Goal: Transaction & Acquisition: Download file/media

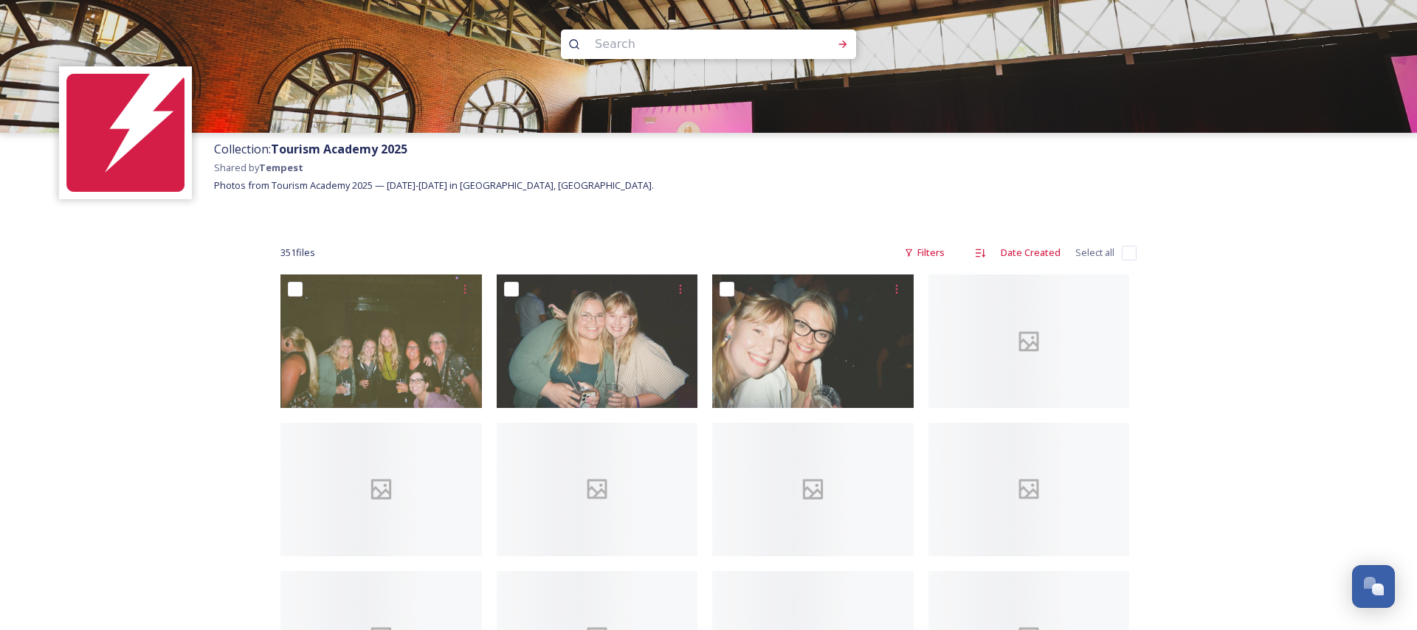
scroll to position [7118, 0]
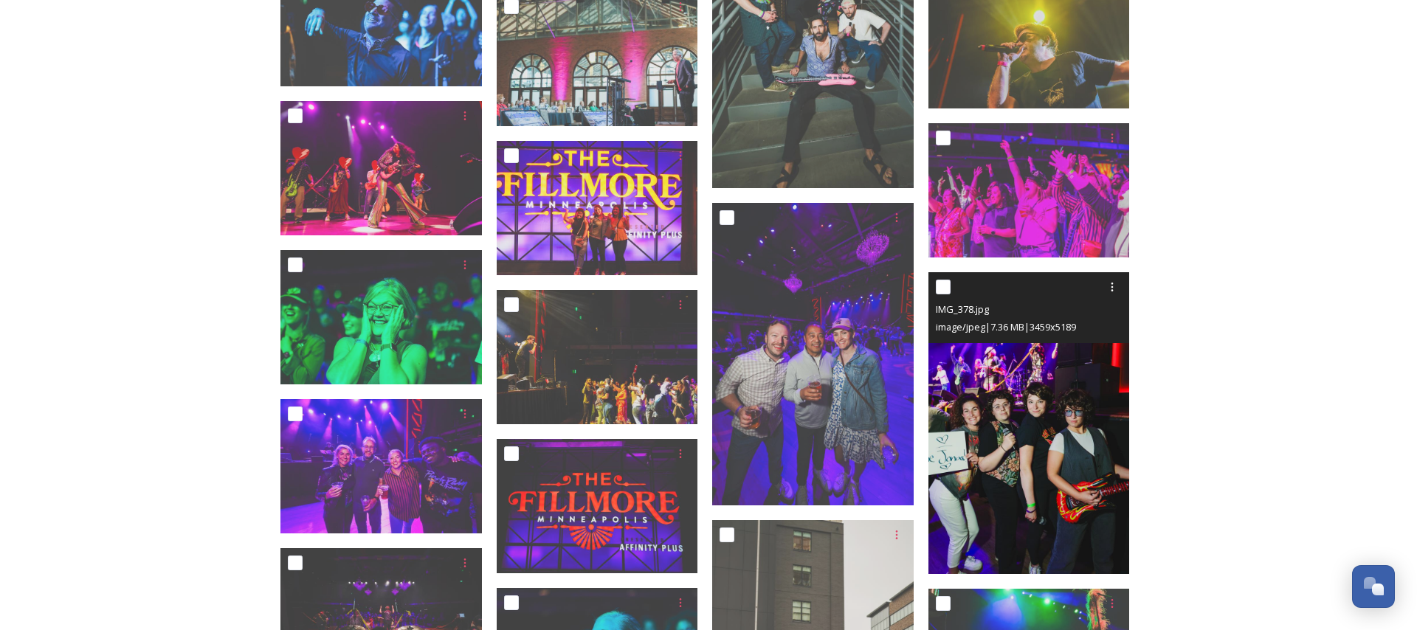
click at [1052, 370] on img at bounding box center [1028, 423] width 201 height 303
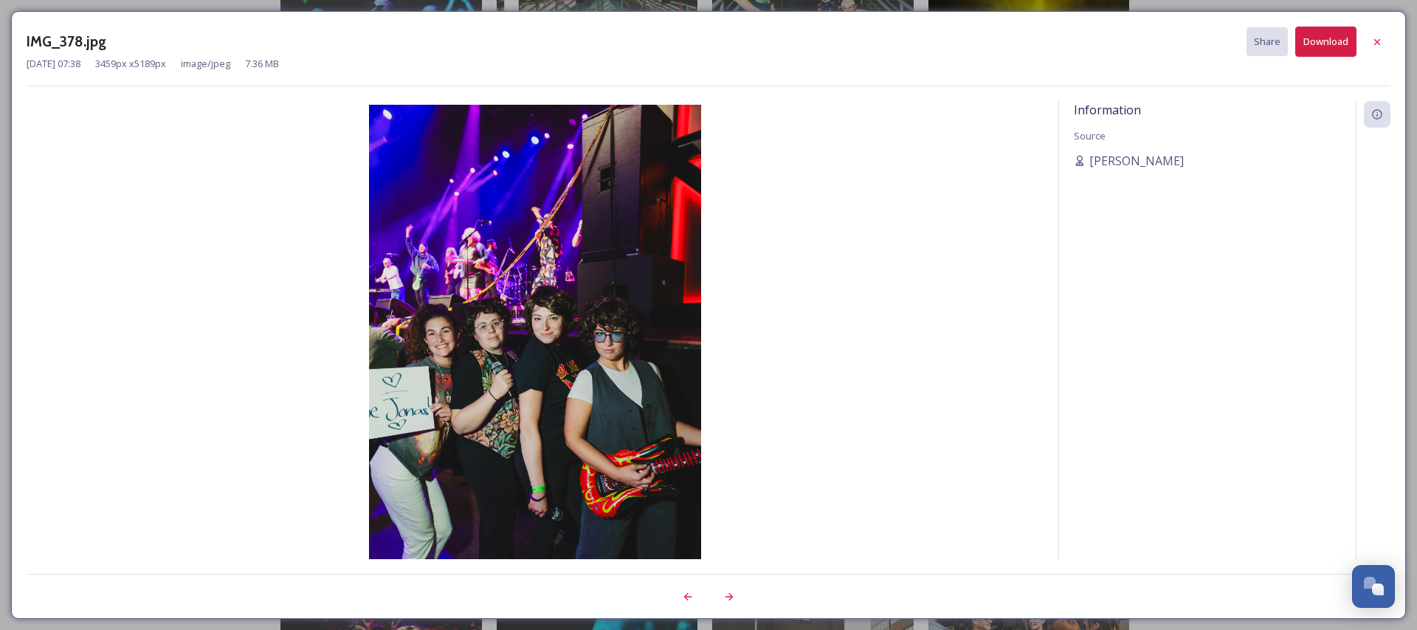
drag, startPoint x: 1382, startPoint y: 46, endPoint x: 1114, endPoint y: 15, distance: 270.4
click at [1382, 46] on icon at bounding box center [1377, 42] width 12 height 12
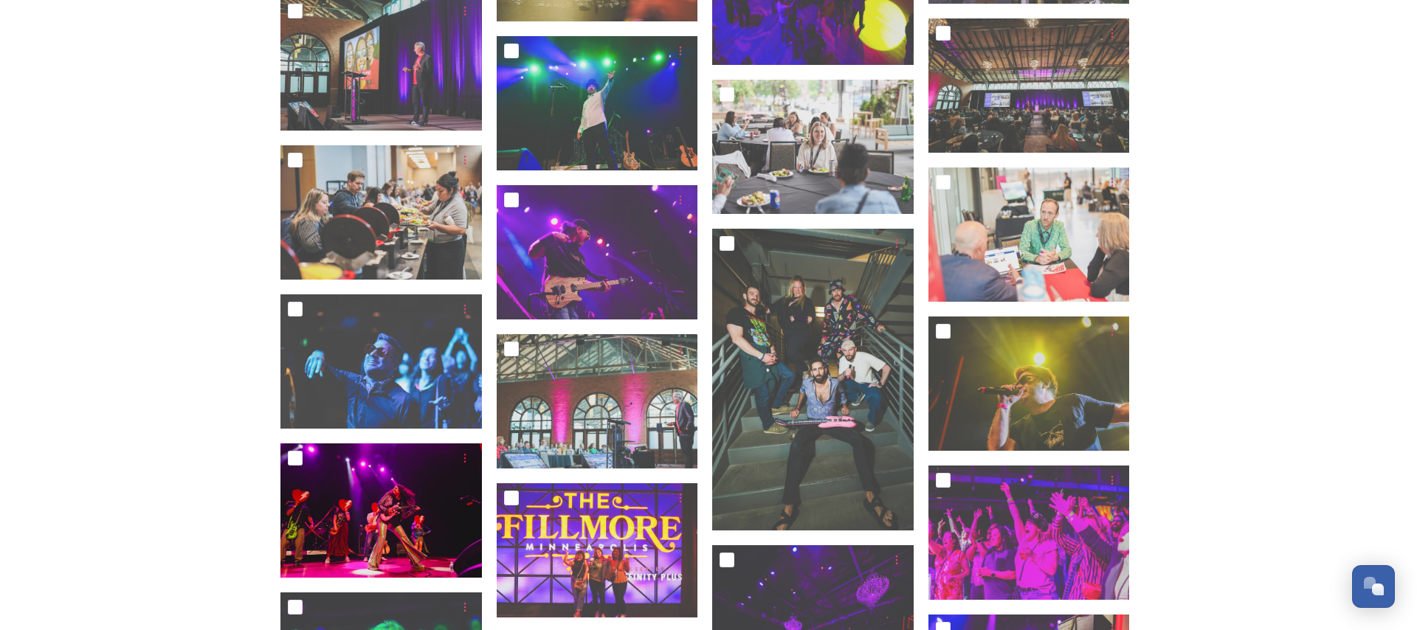
scroll to position [6779, 0]
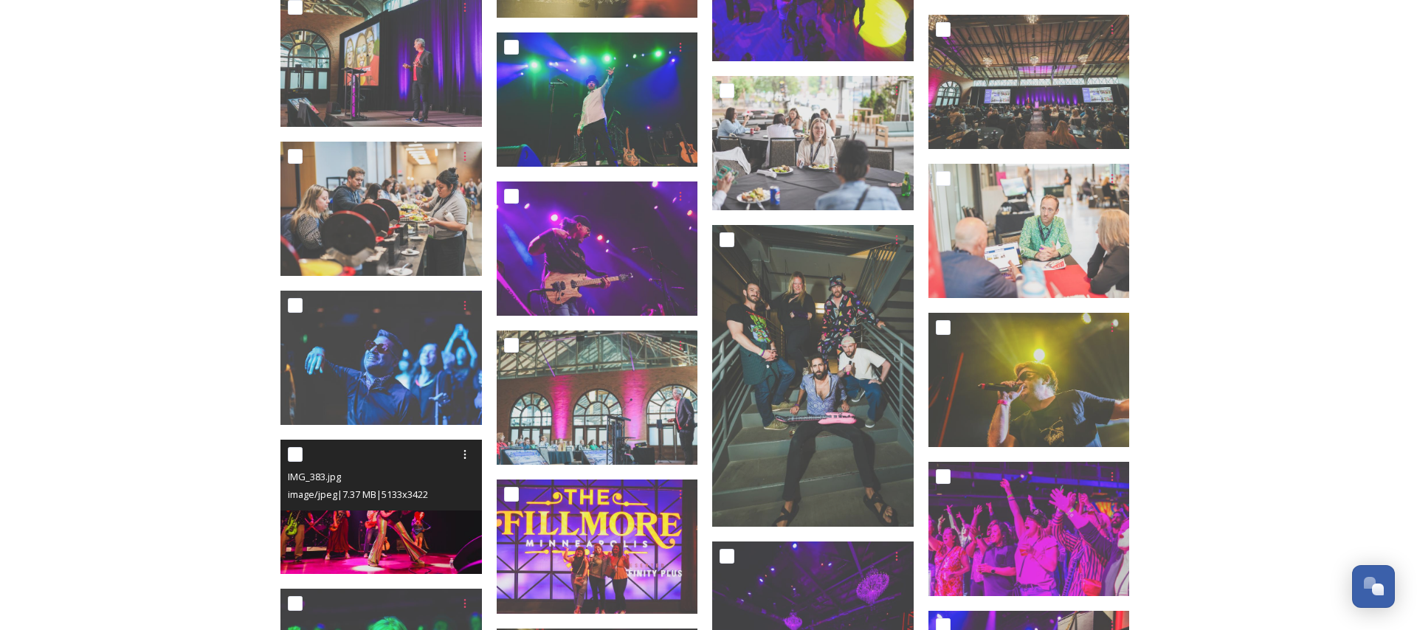
click at [414, 525] on img at bounding box center [380, 507] width 201 height 134
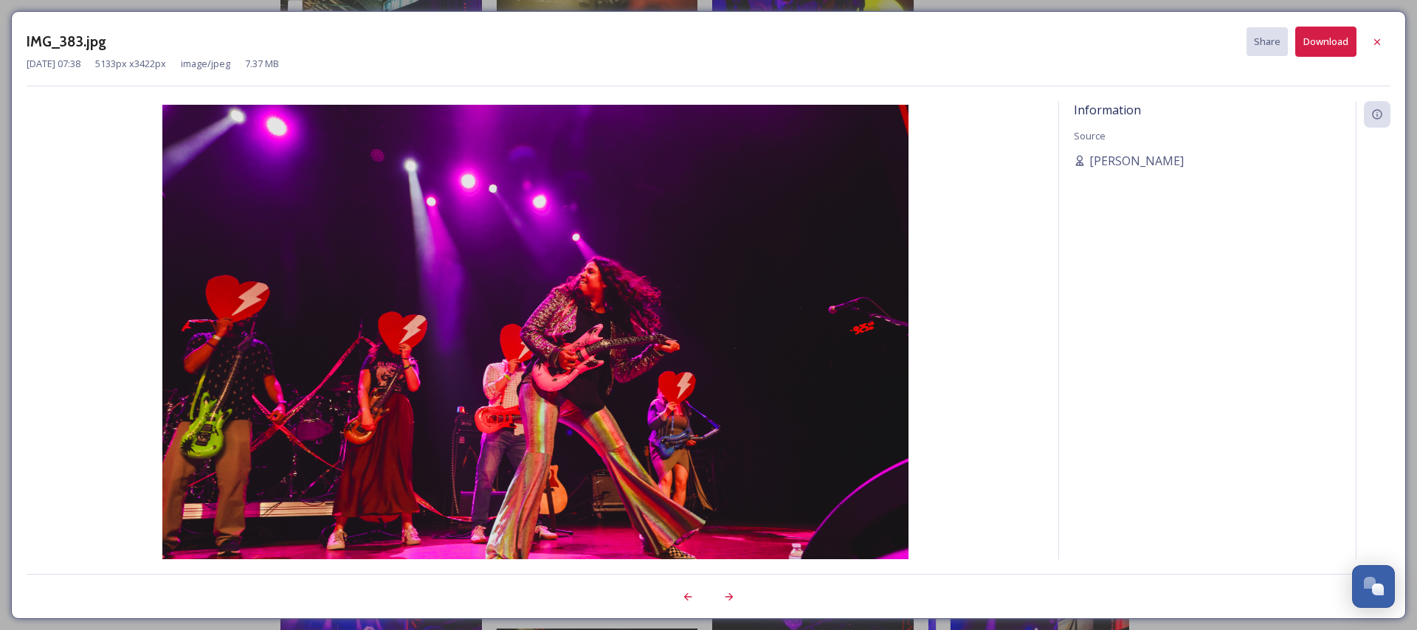
click at [1385, 39] on div at bounding box center [1377, 42] width 27 height 27
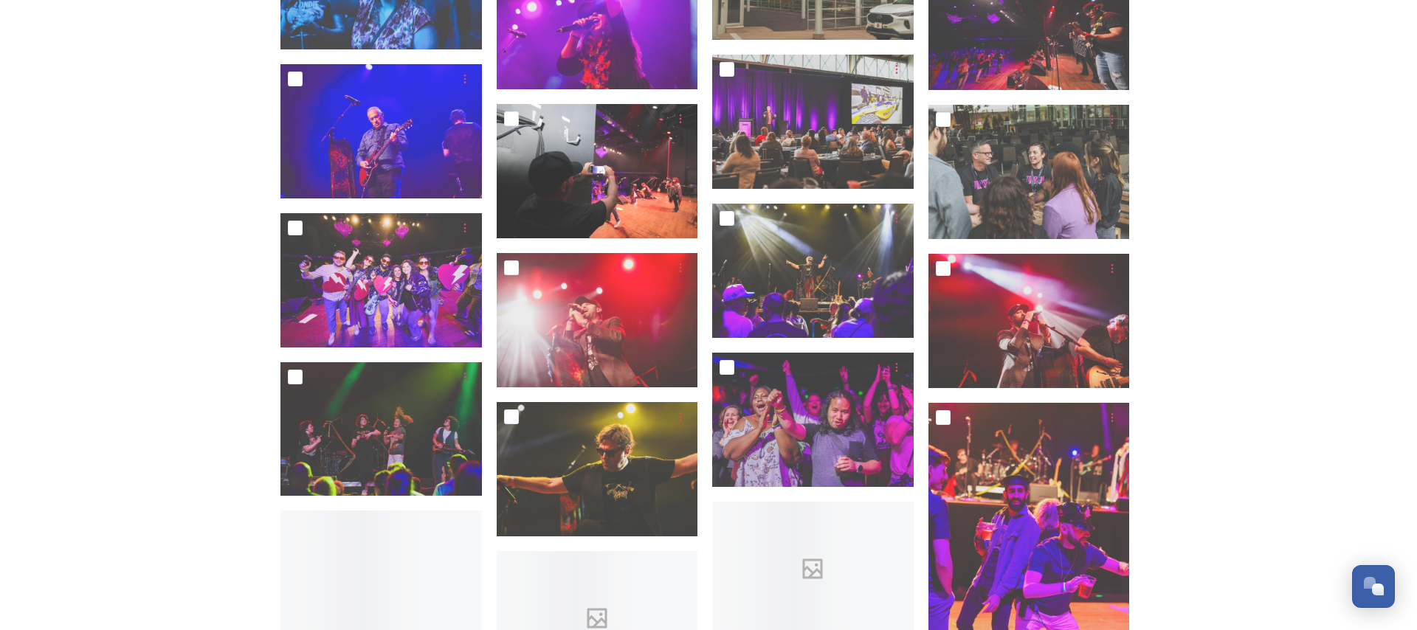
scroll to position [7908, 0]
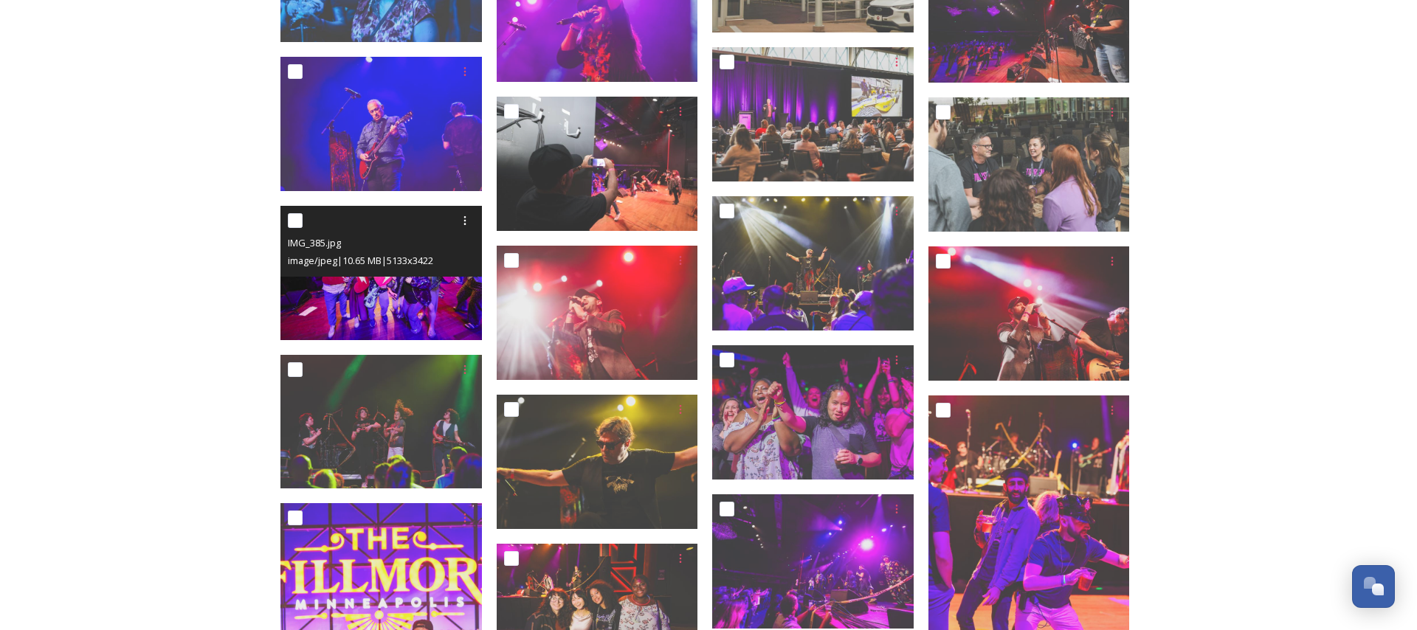
click at [382, 277] on img at bounding box center [380, 272] width 201 height 134
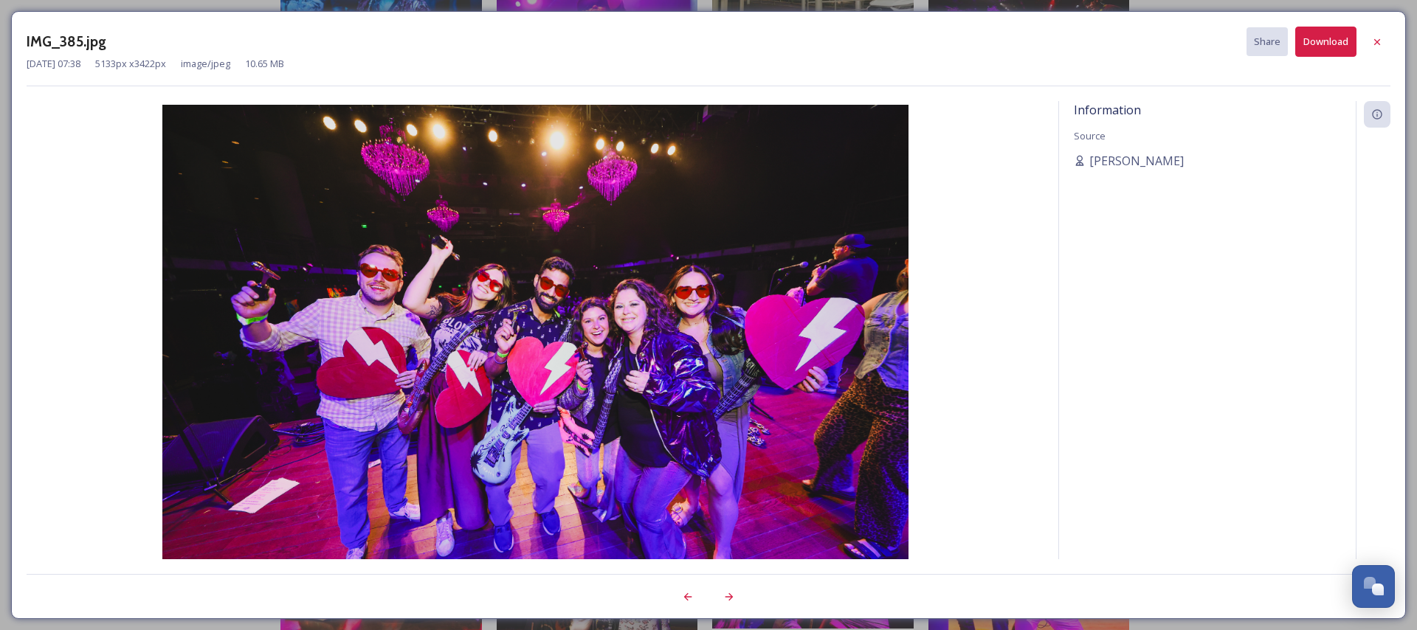
click at [79, 298] on img at bounding box center [535, 353] width 1017 height 497
drag, startPoint x: 1380, startPoint y: 42, endPoint x: 1359, endPoint y: 179, distance: 138.2
click at [1380, 42] on icon at bounding box center [1377, 42] width 12 height 12
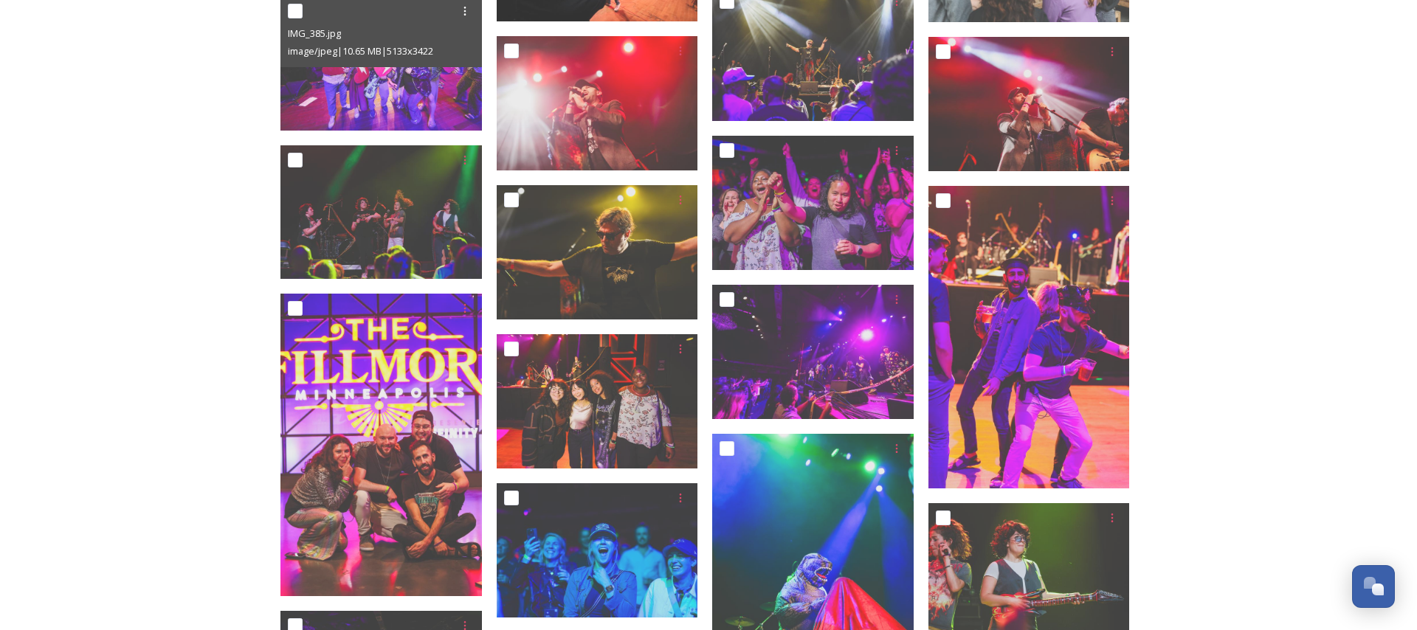
scroll to position [8119, 0]
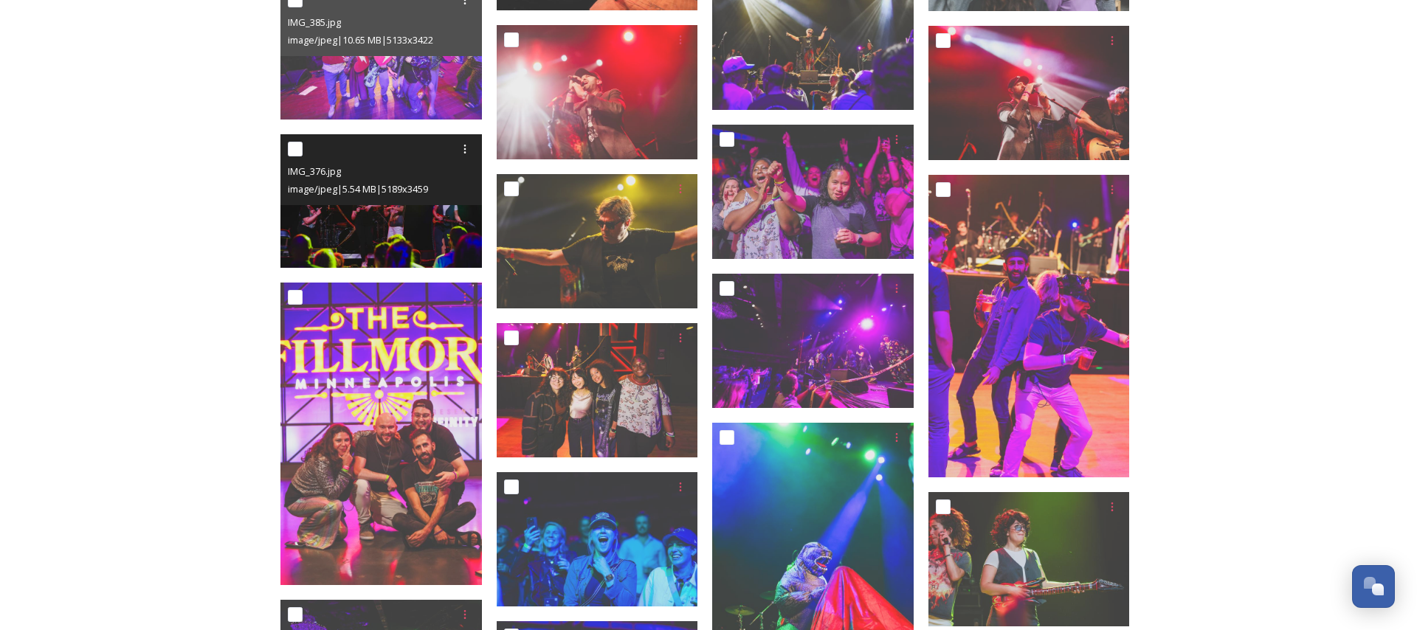
click at [382, 187] on span "image/jpeg | 5.54 MB | 5189 x 3459" at bounding box center [358, 188] width 140 height 13
click at [373, 238] on img at bounding box center [380, 201] width 201 height 134
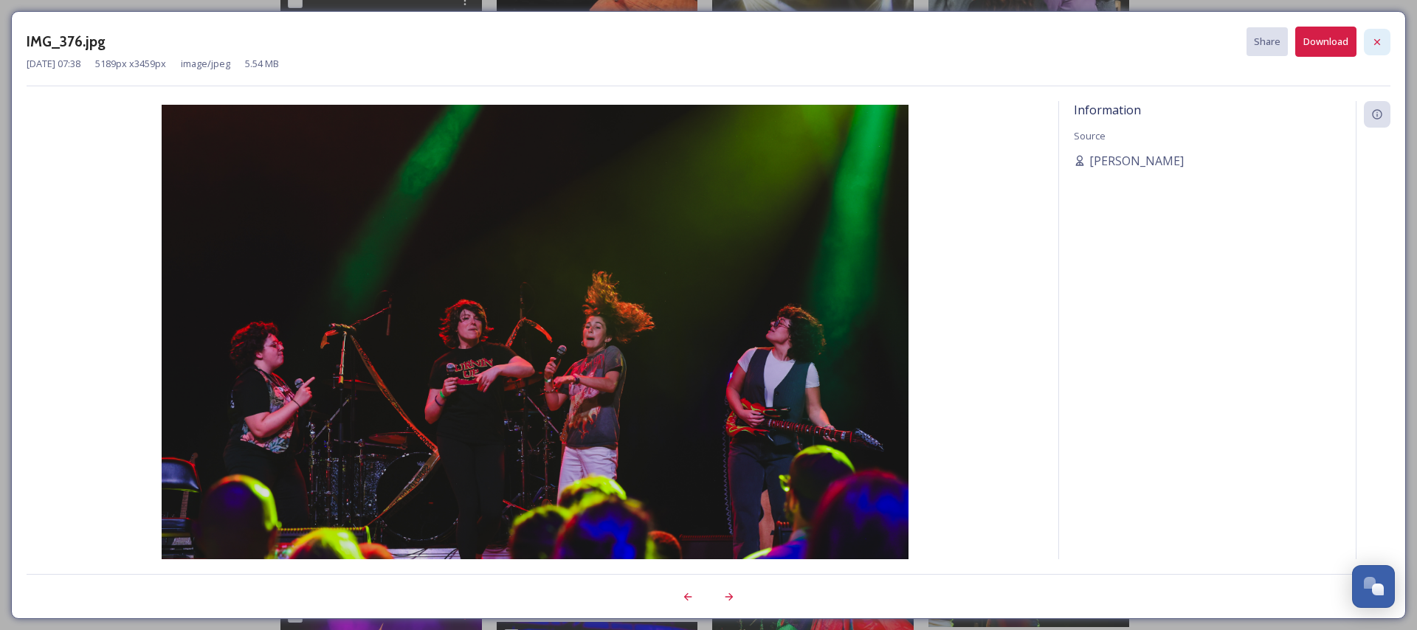
click at [1379, 45] on icon at bounding box center [1377, 42] width 12 height 12
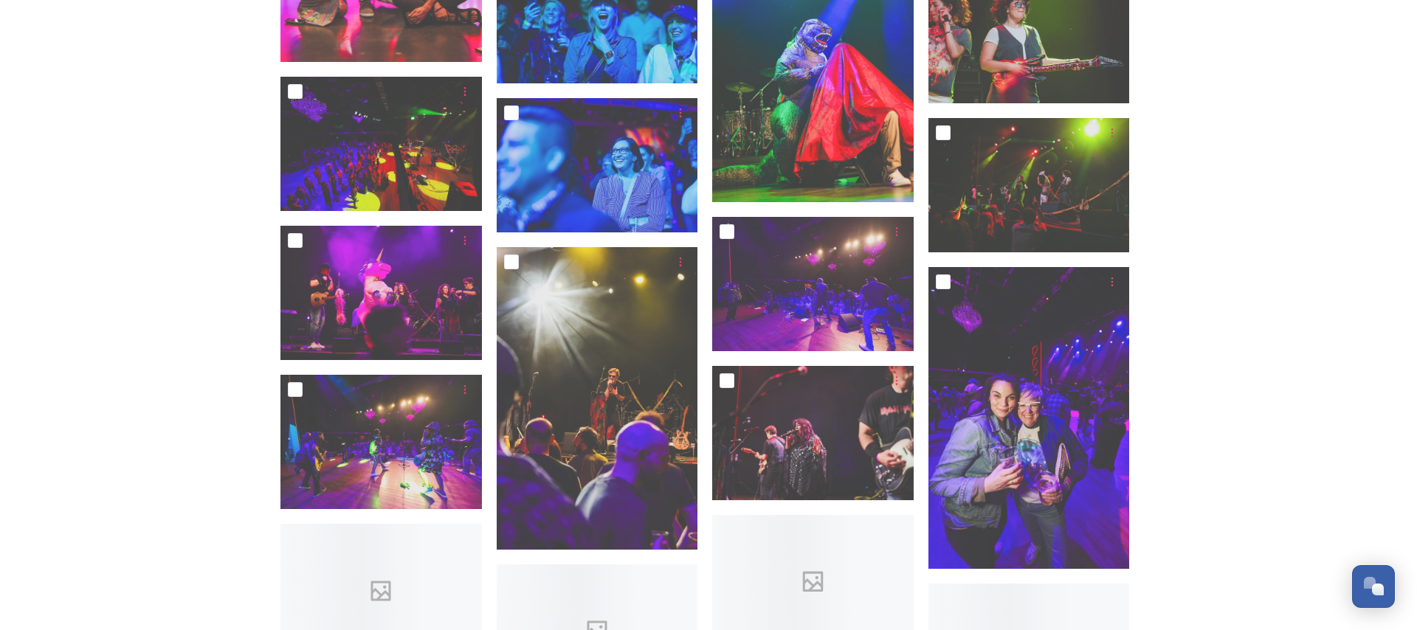
scroll to position [8662, 0]
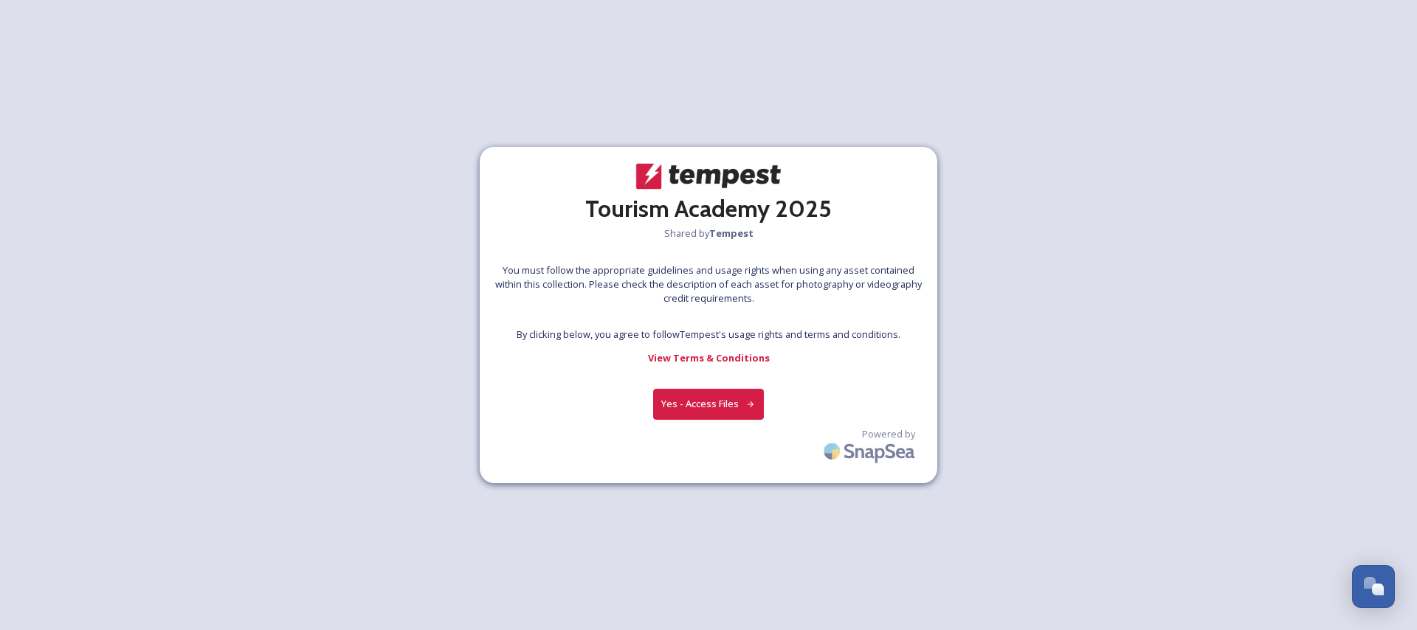
click at [710, 404] on button "Yes - Access Files" at bounding box center [708, 404] width 111 height 30
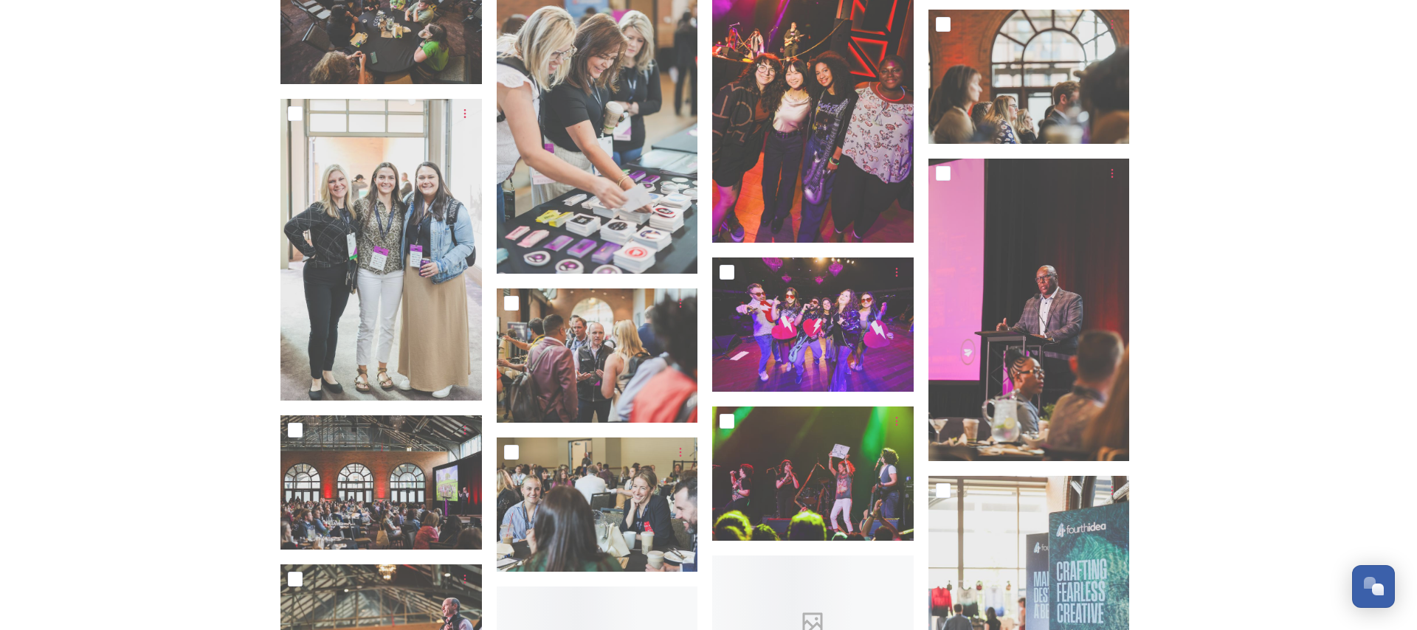
scroll to position [10458, 0]
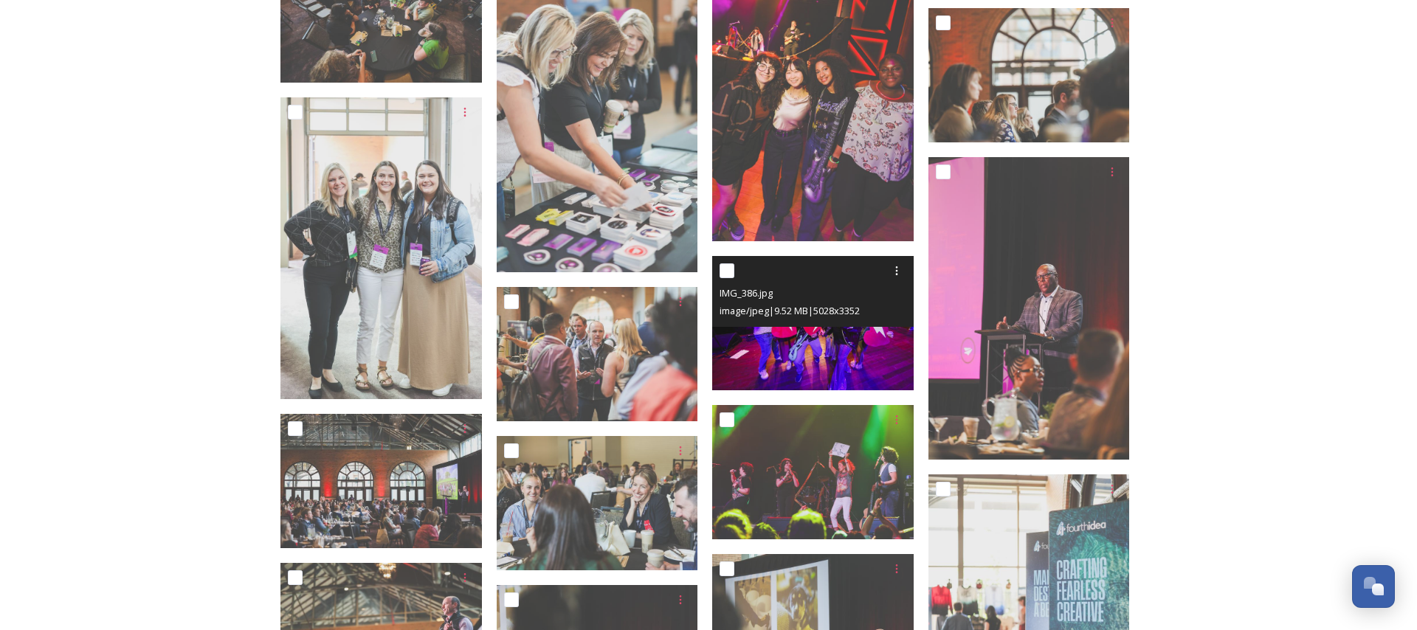
click at [844, 345] on img at bounding box center [812, 323] width 201 height 134
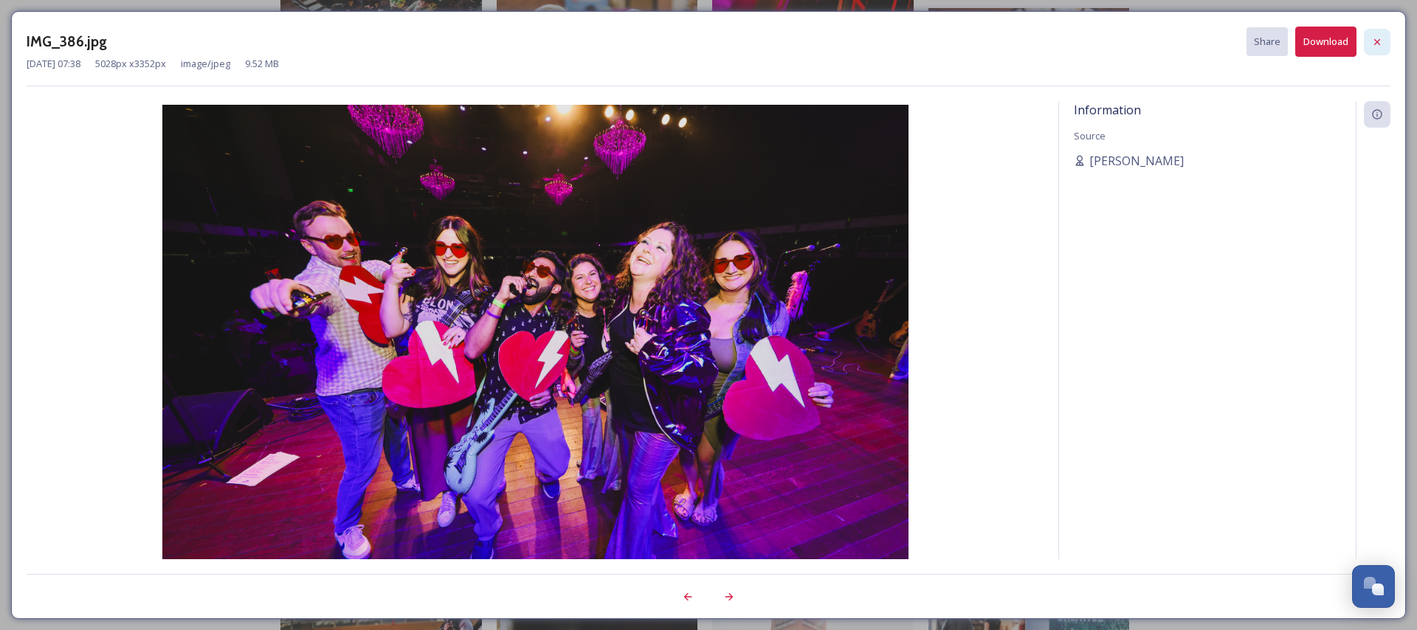
click at [1375, 41] on icon at bounding box center [1377, 42] width 12 height 12
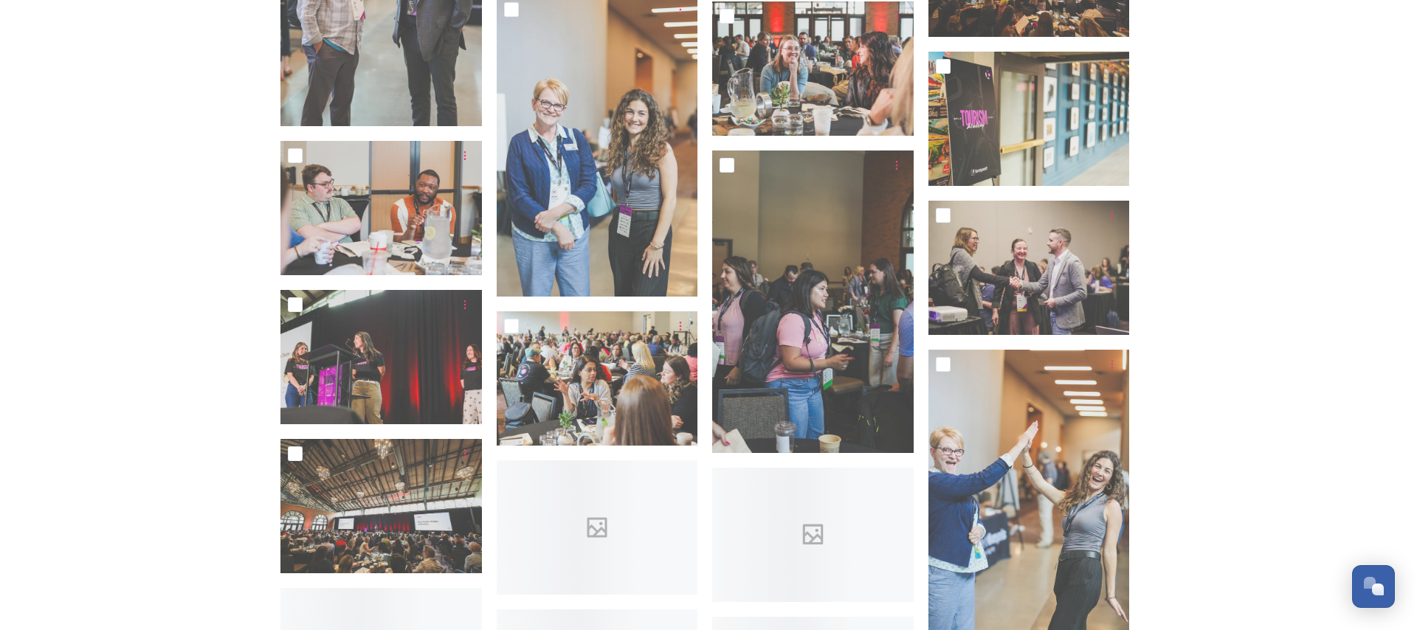
scroll to position [12102, 0]
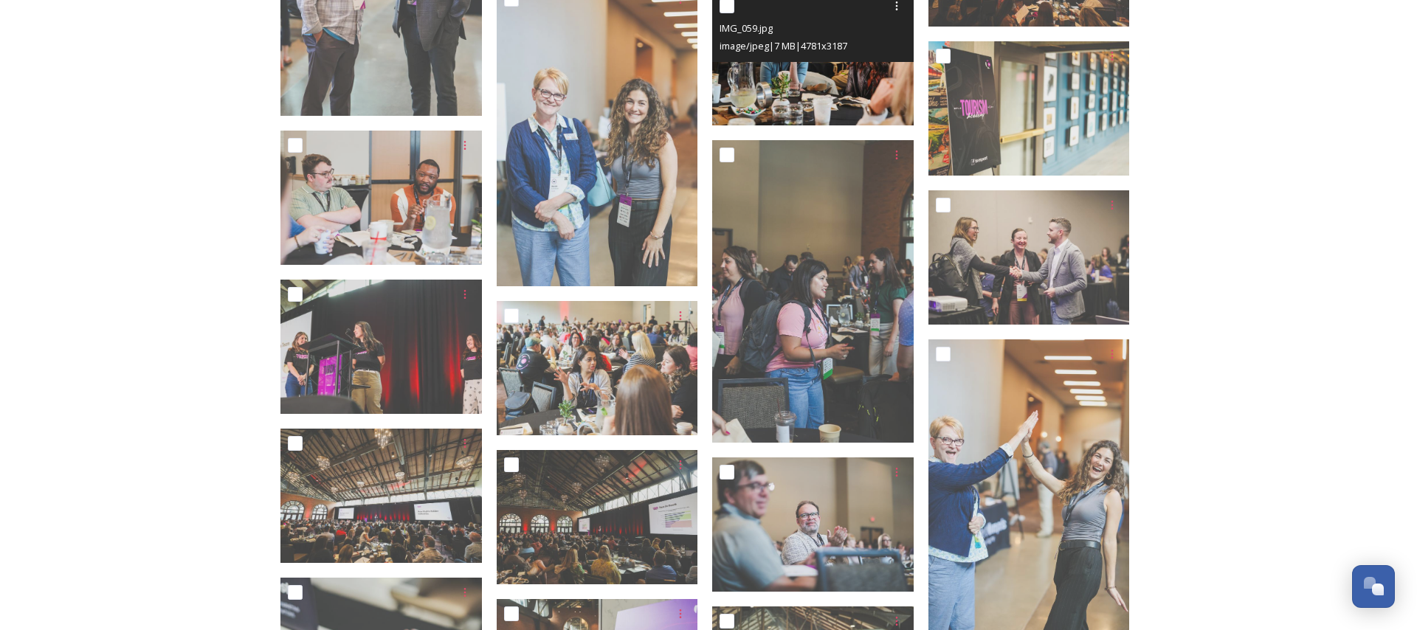
click at [784, 97] on img at bounding box center [812, 58] width 201 height 134
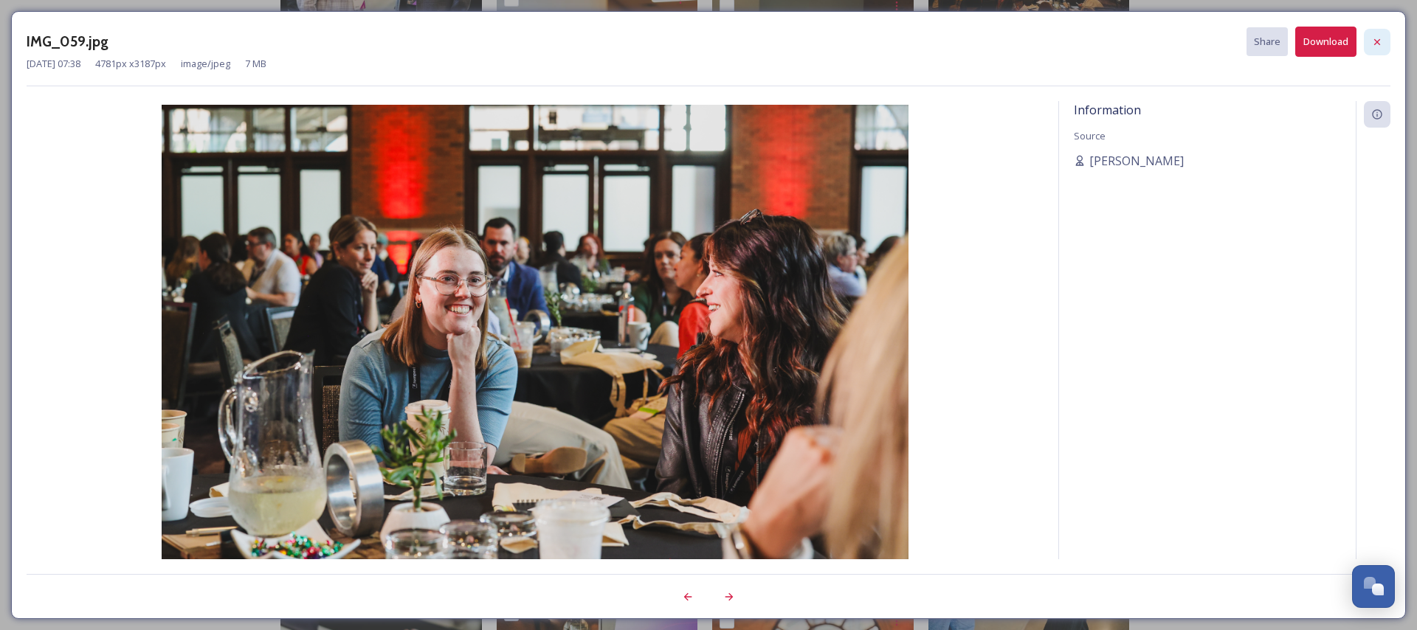
click at [1376, 44] on icon at bounding box center [1377, 42] width 12 height 12
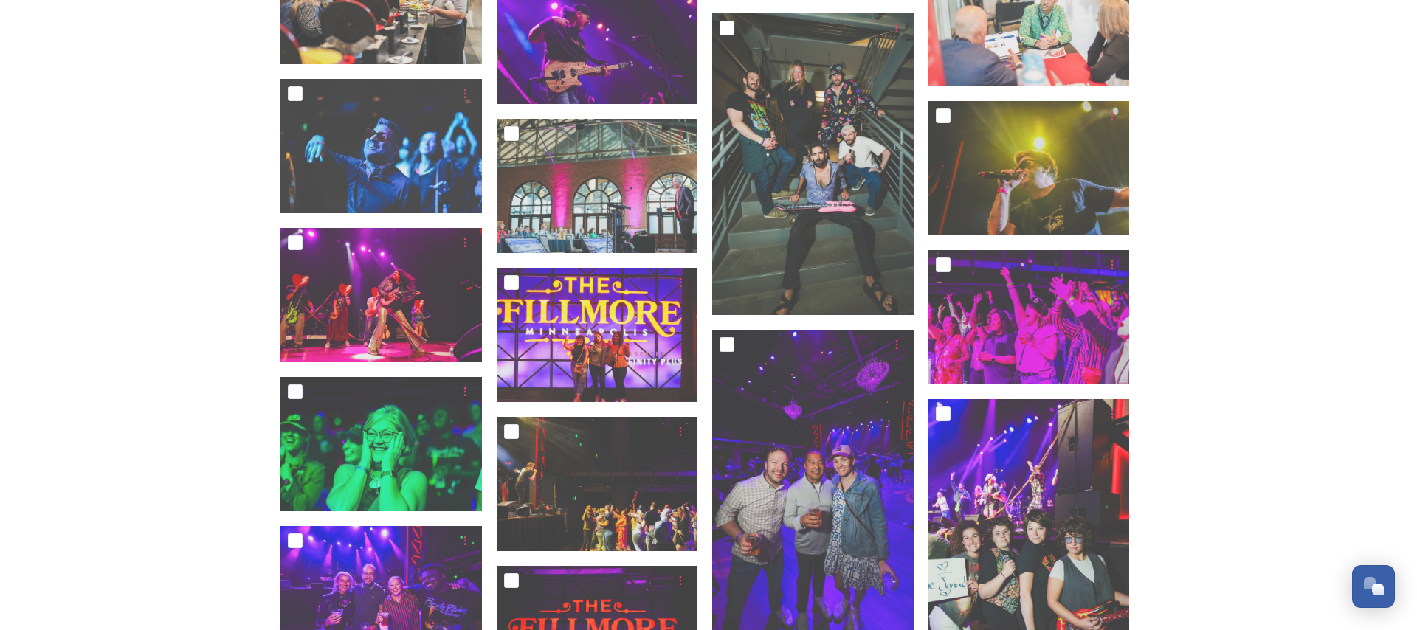
scroll to position [6987, 0]
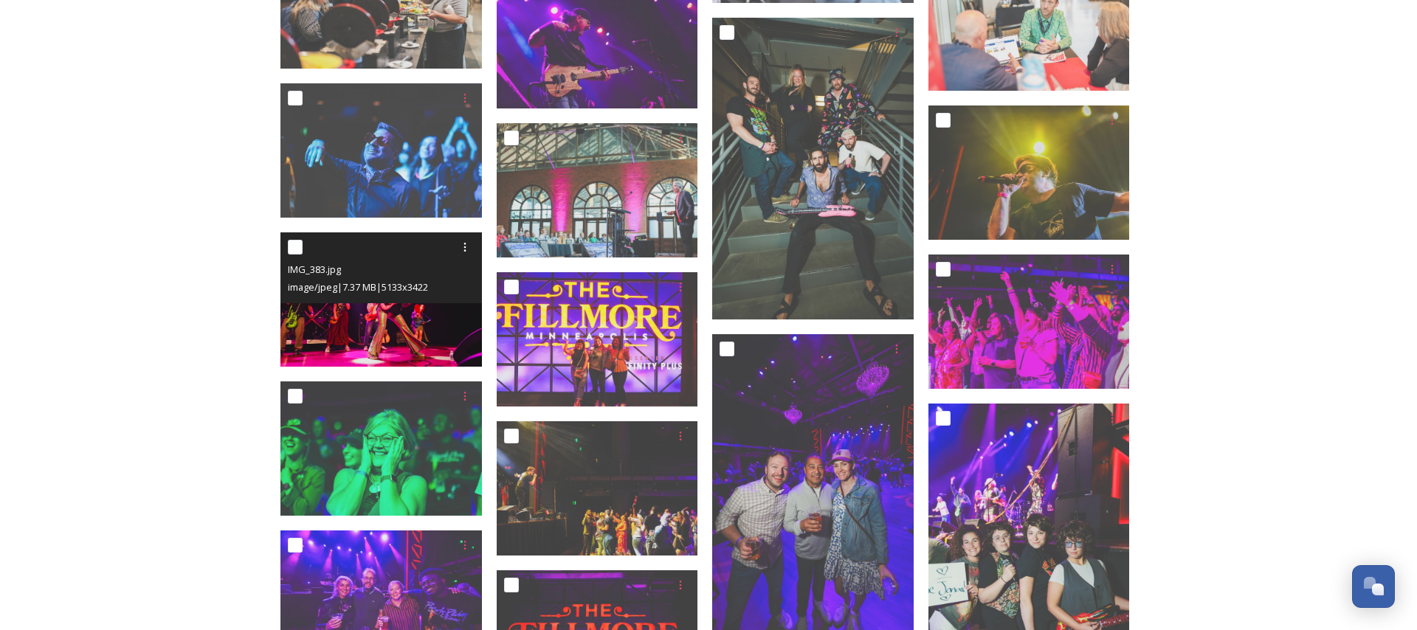
click at [382, 344] on img at bounding box center [380, 299] width 201 height 134
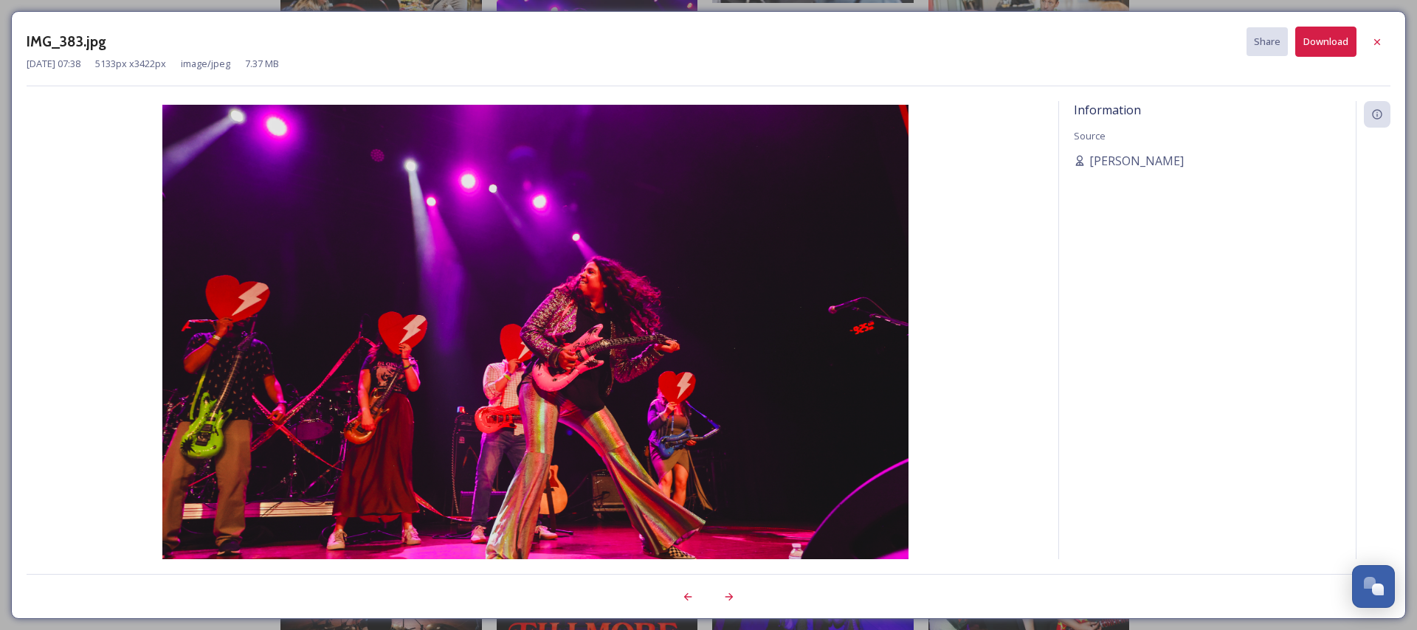
drag, startPoint x: 1381, startPoint y: 41, endPoint x: 1133, endPoint y: 106, distance: 256.5
click at [1381, 41] on icon at bounding box center [1377, 42] width 12 height 12
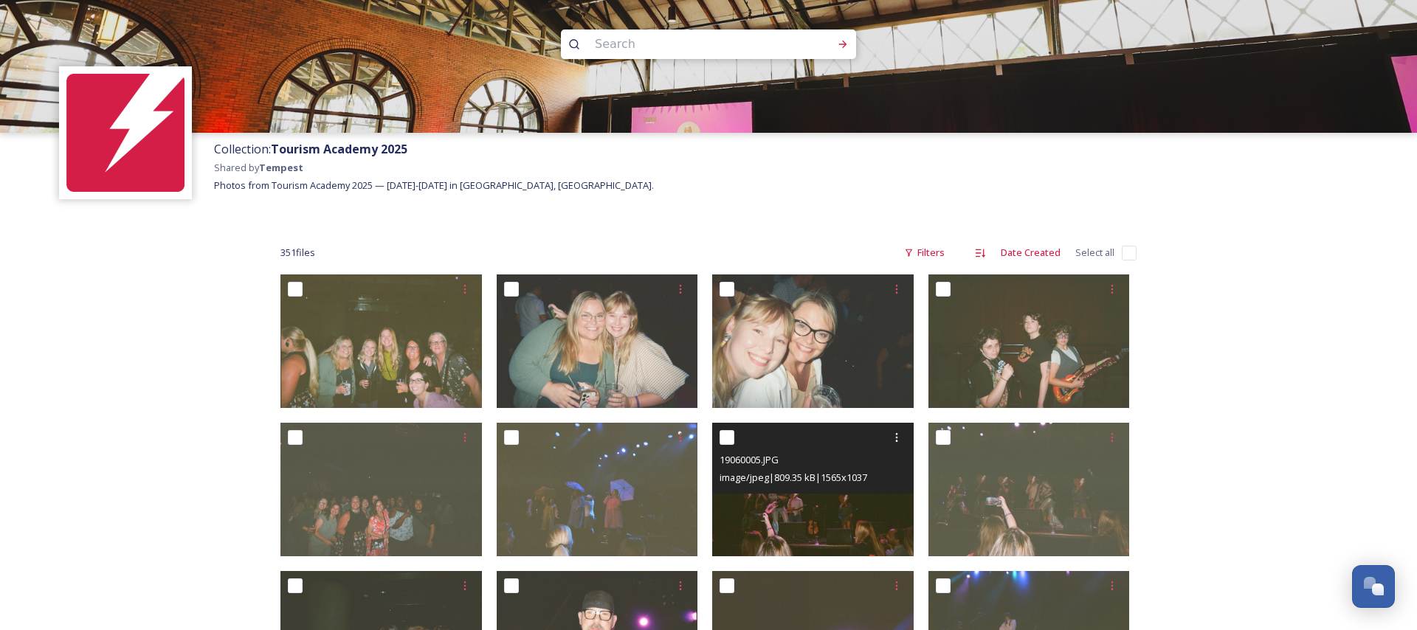
click at [837, 503] on img at bounding box center [812, 490] width 201 height 134
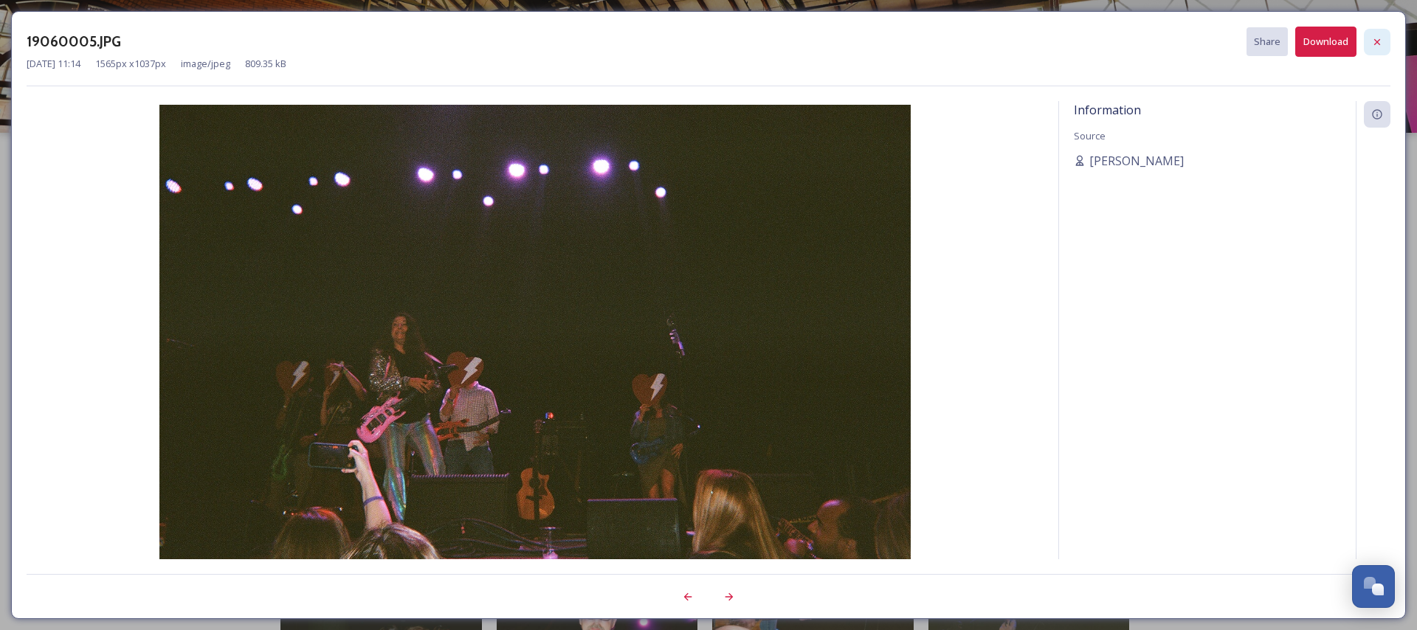
click at [1383, 38] on div at bounding box center [1377, 42] width 27 height 27
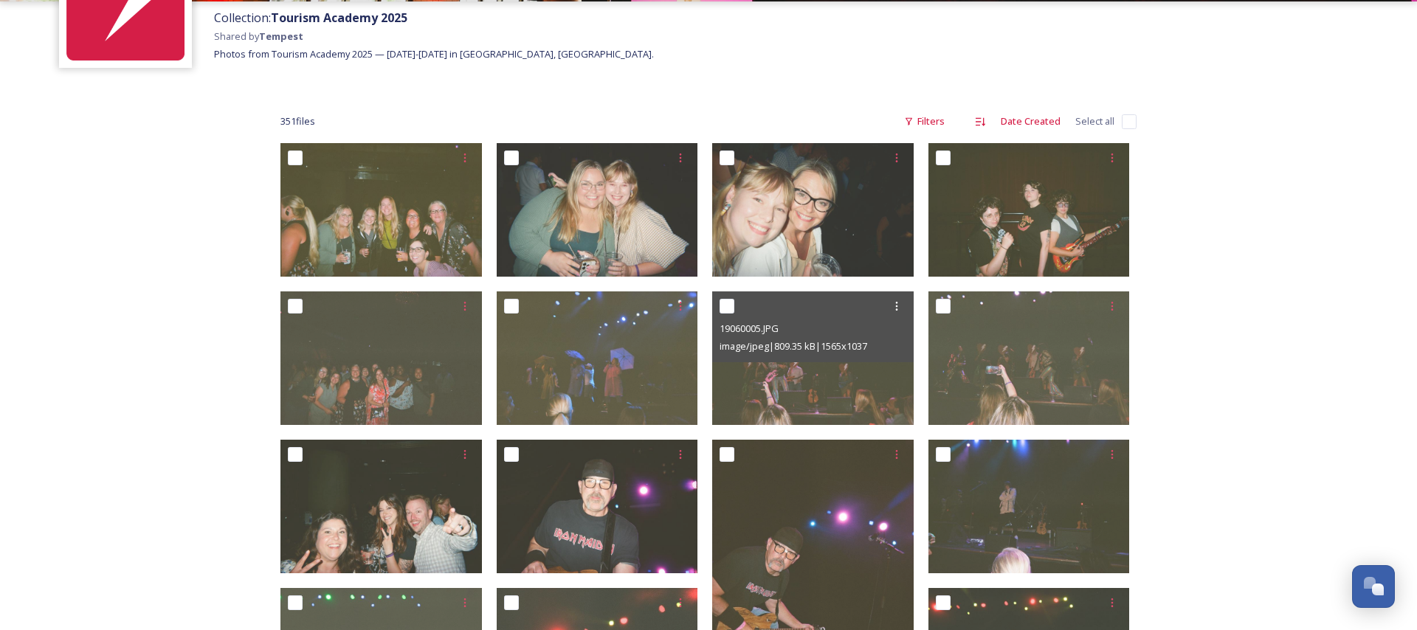
scroll to position [144, 0]
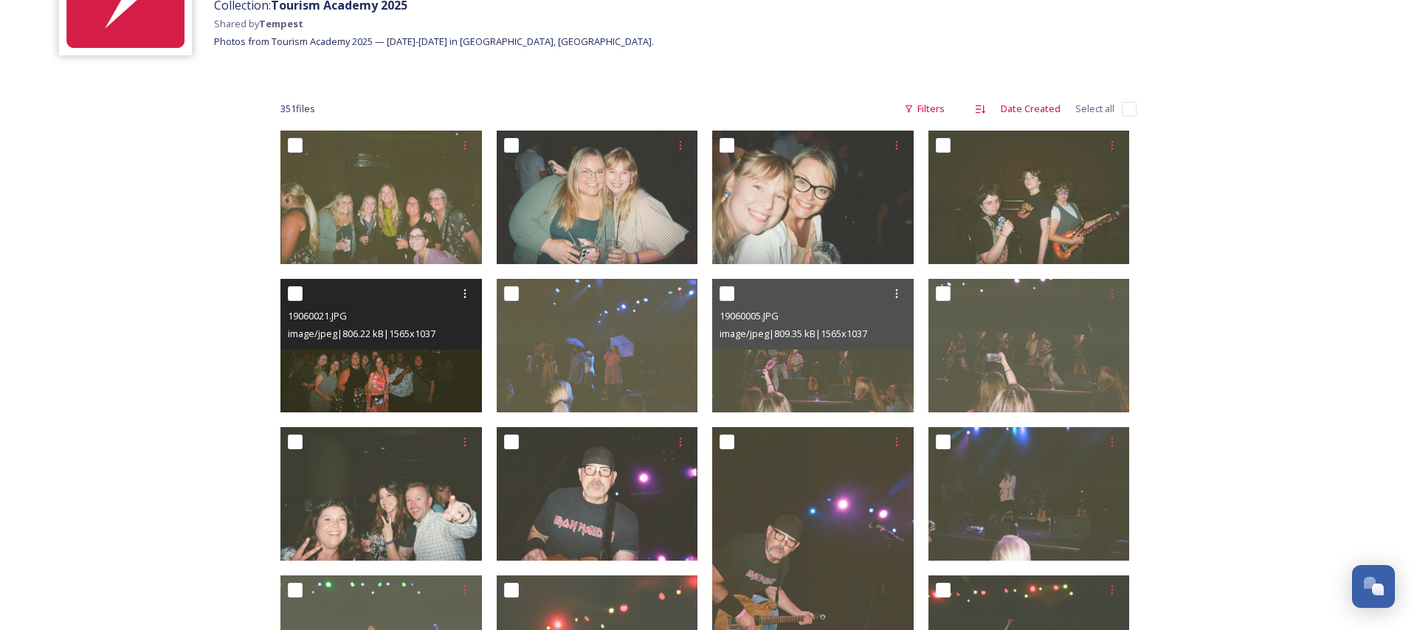
click at [308, 354] on img at bounding box center [380, 346] width 201 height 134
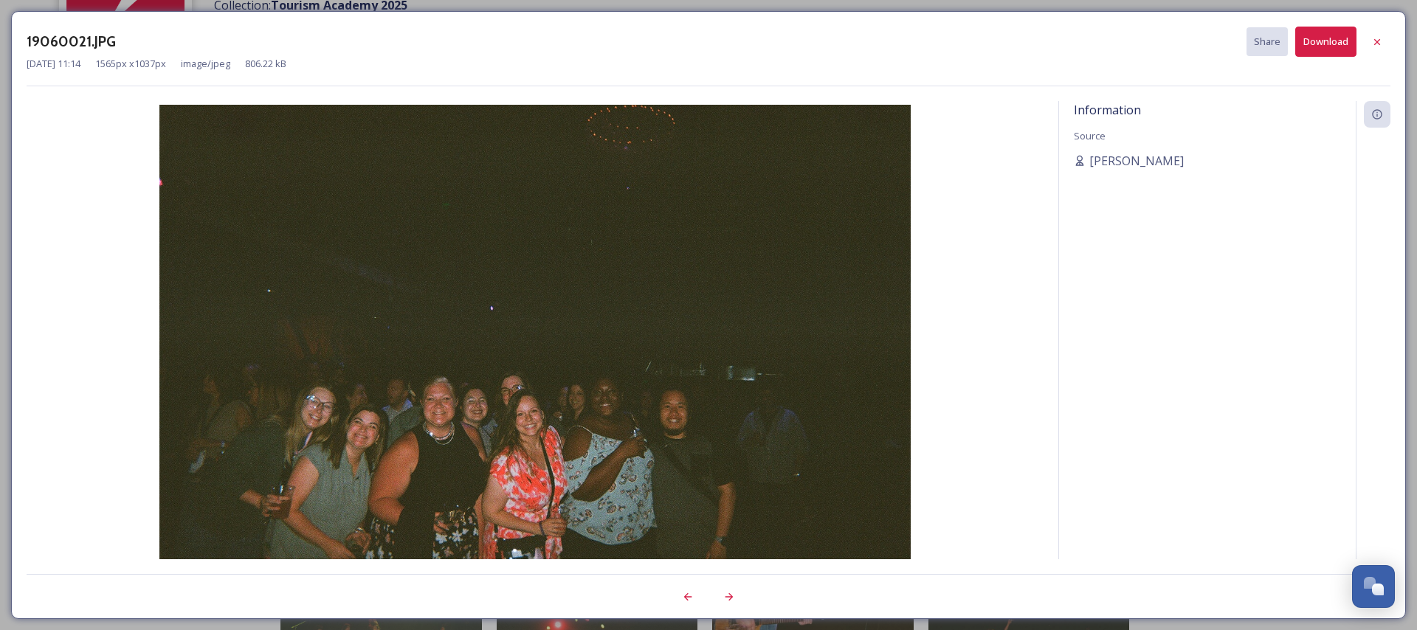
click at [150, 333] on img at bounding box center [535, 353] width 1017 height 497
drag, startPoint x: 1384, startPoint y: 40, endPoint x: 925, endPoint y: 177, distance: 479.1
click at [1383, 40] on div at bounding box center [1377, 42] width 27 height 27
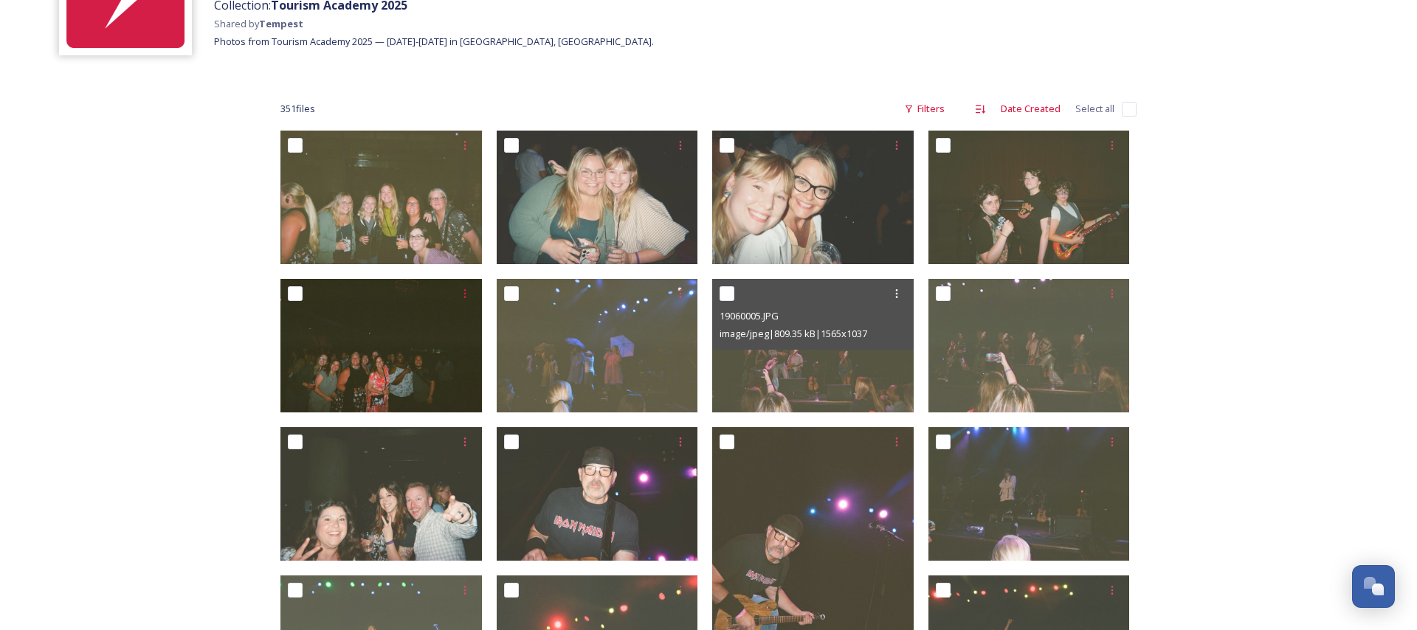
scroll to position [143, 0]
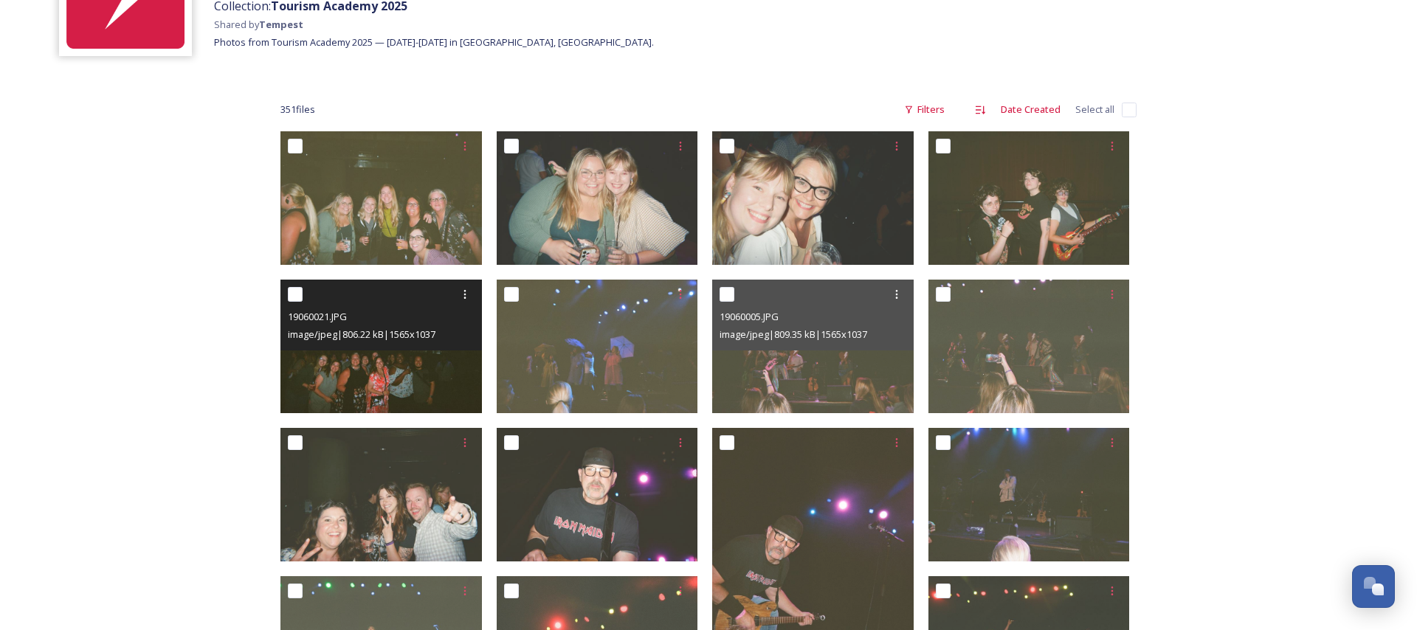
click at [295, 291] on input "checkbox" at bounding box center [295, 294] width 15 height 15
checkbox input "true"
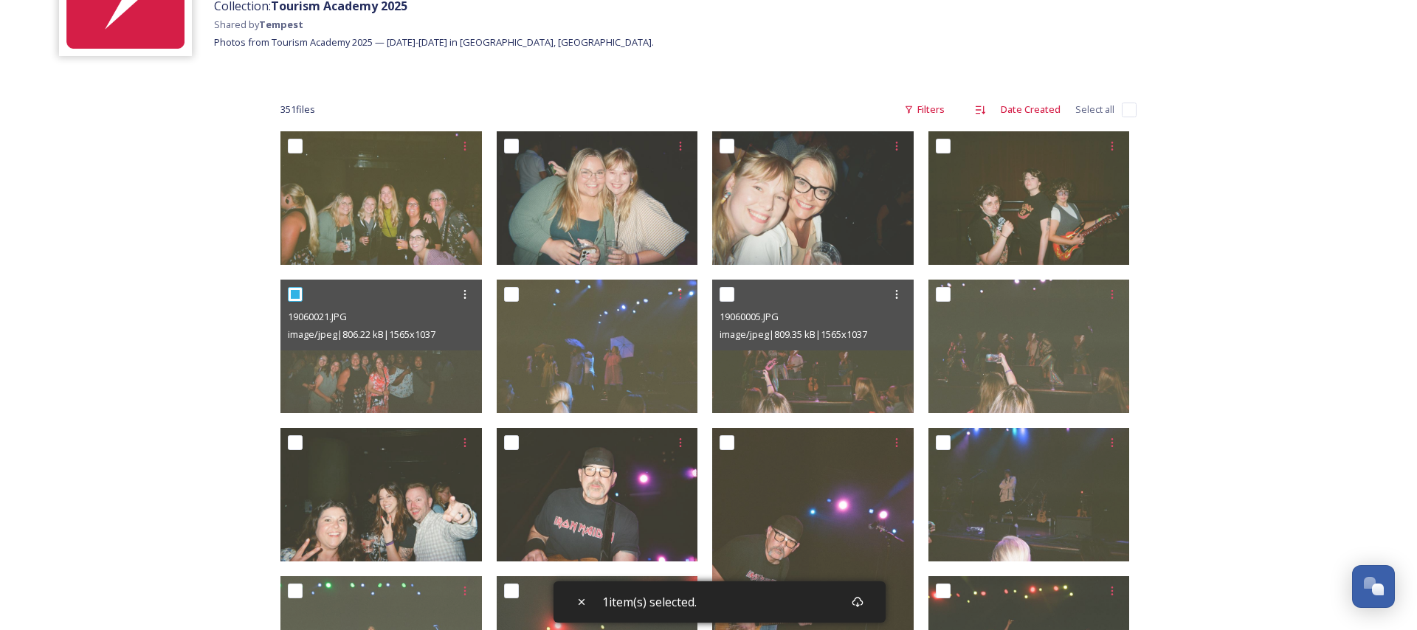
scroll to position [142, 0]
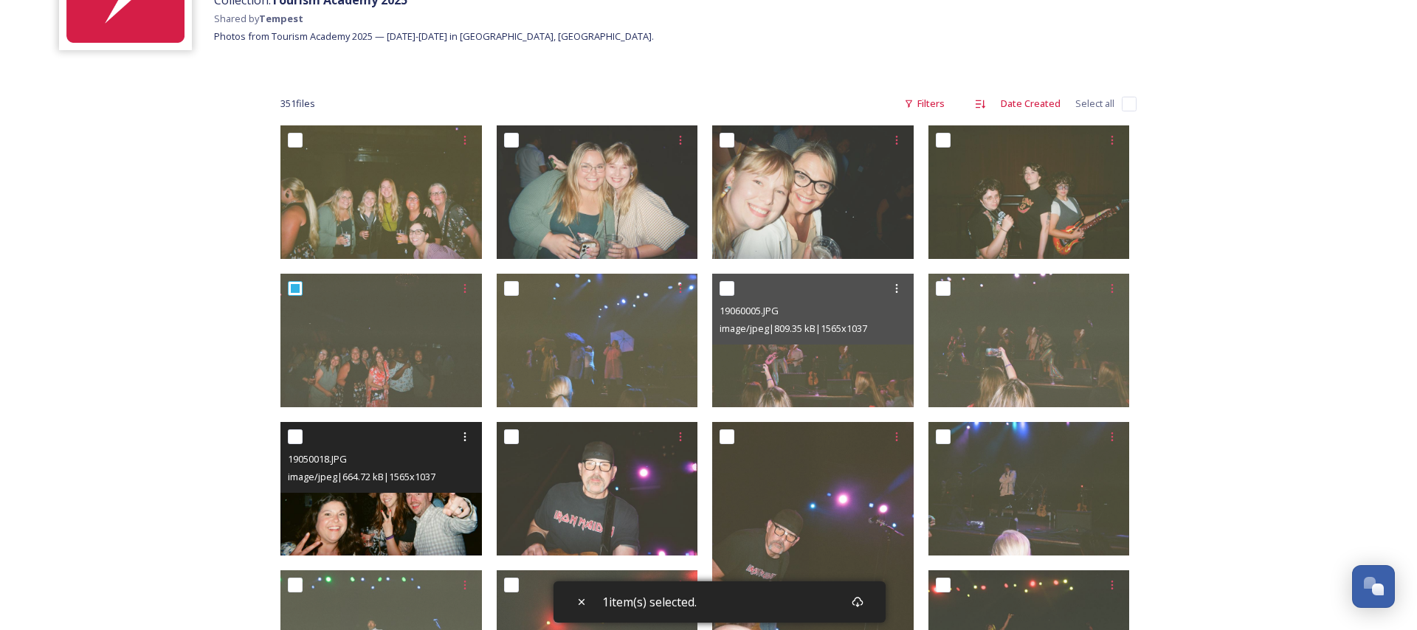
click at [302, 445] on div at bounding box center [383, 437] width 190 height 27
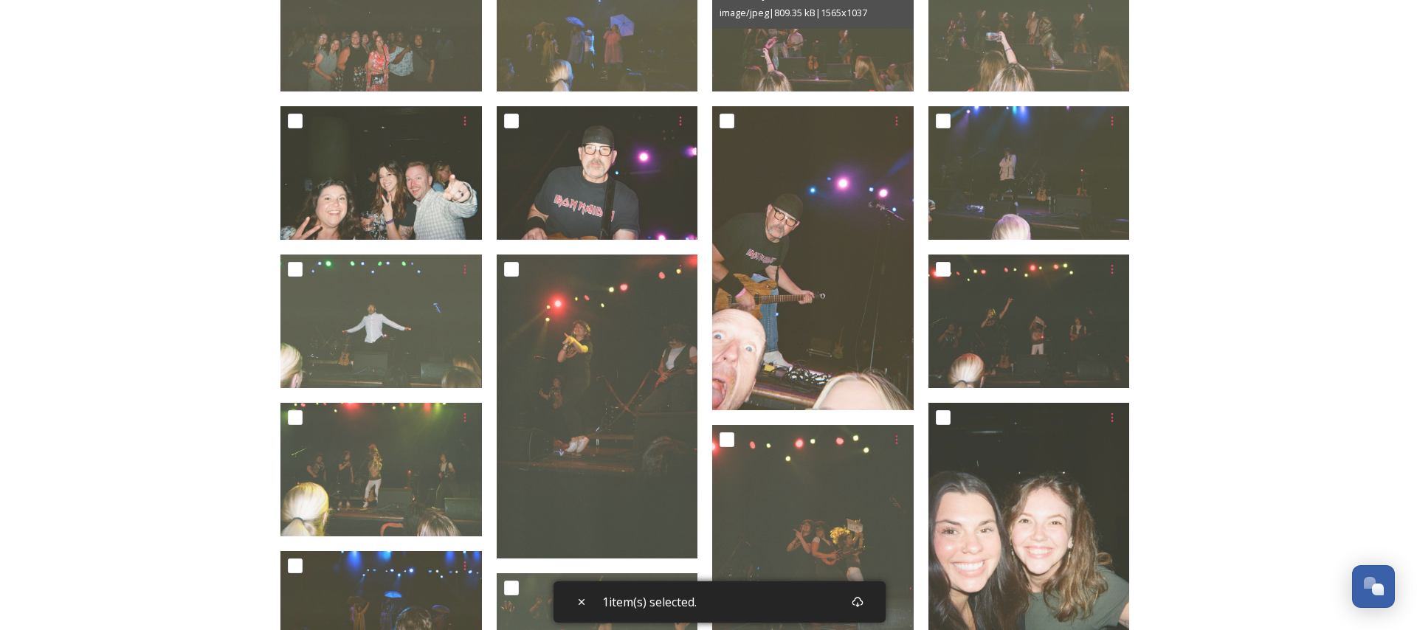
scroll to position [466, 0]
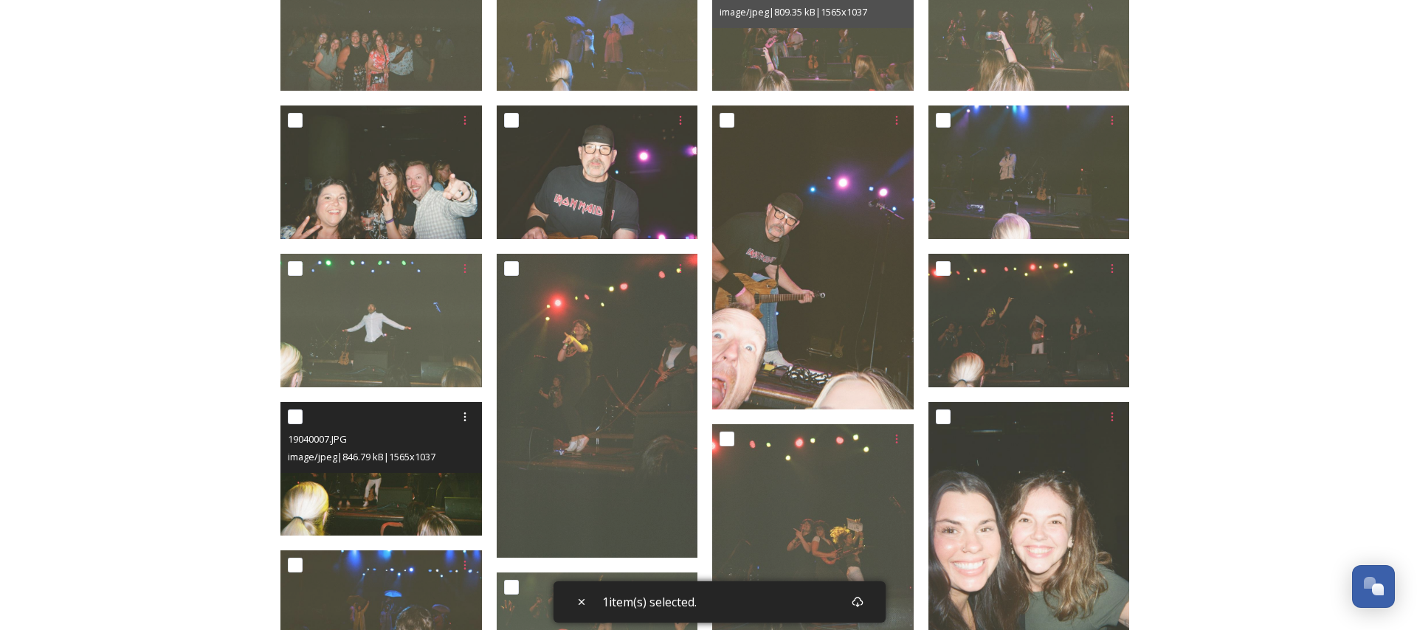
click at [298, 421] on input "checkbox" at bounding box center [295, 417] width 15 height 15
checkbox input "true"
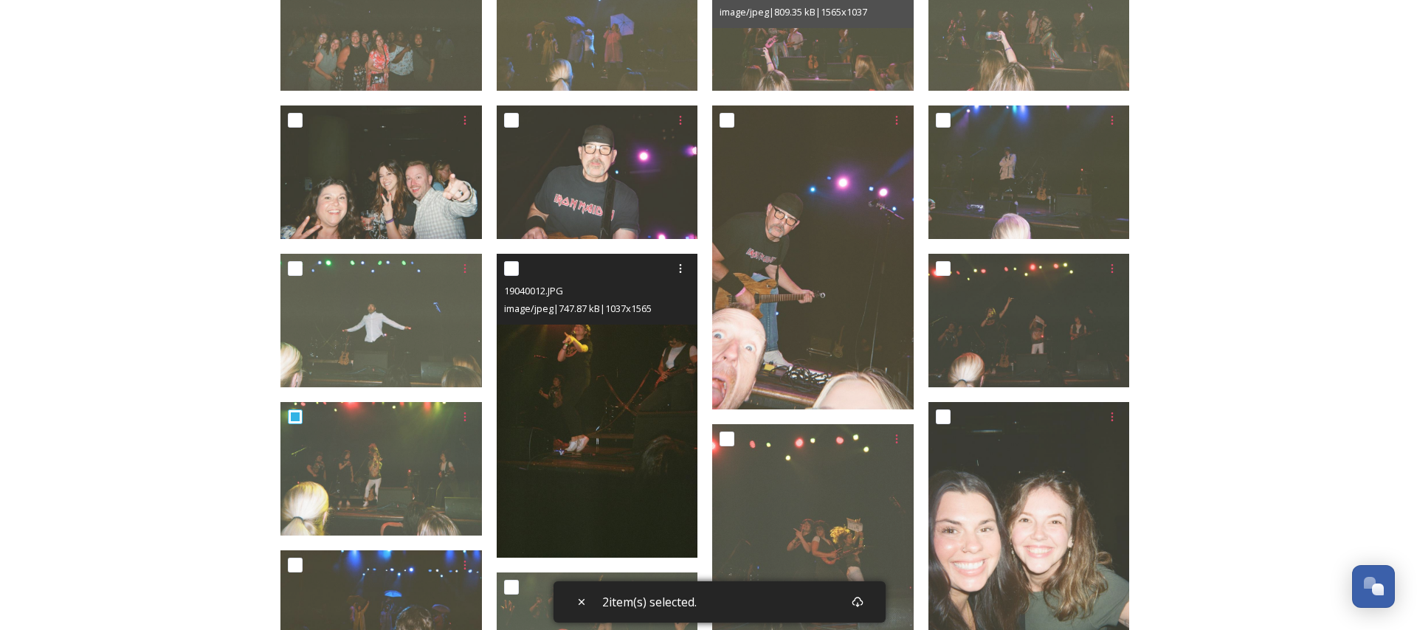
click at [515, 266] on input "checkbox" at bounding box center [511, 268] width 15 height 15
checkbox input "true"
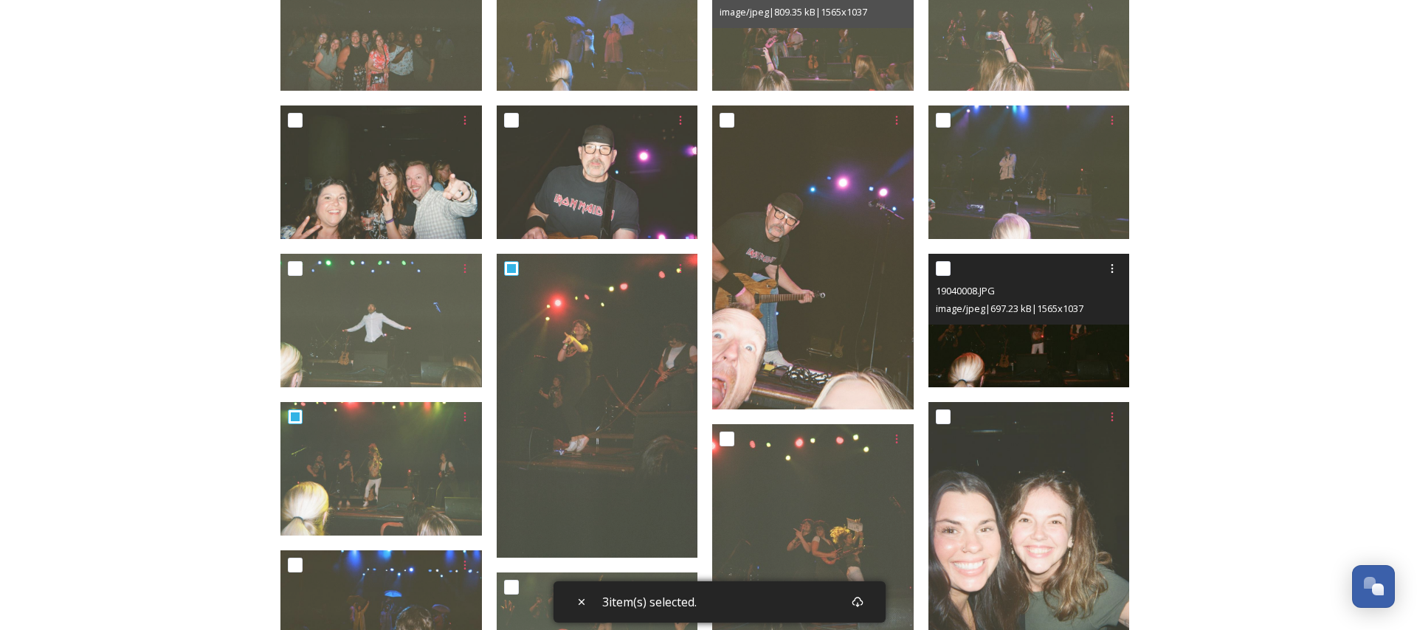
click at [948, 261] on input "checkbox" at bounding box center [943, 268] width 15 height 15
checkbox input "true"
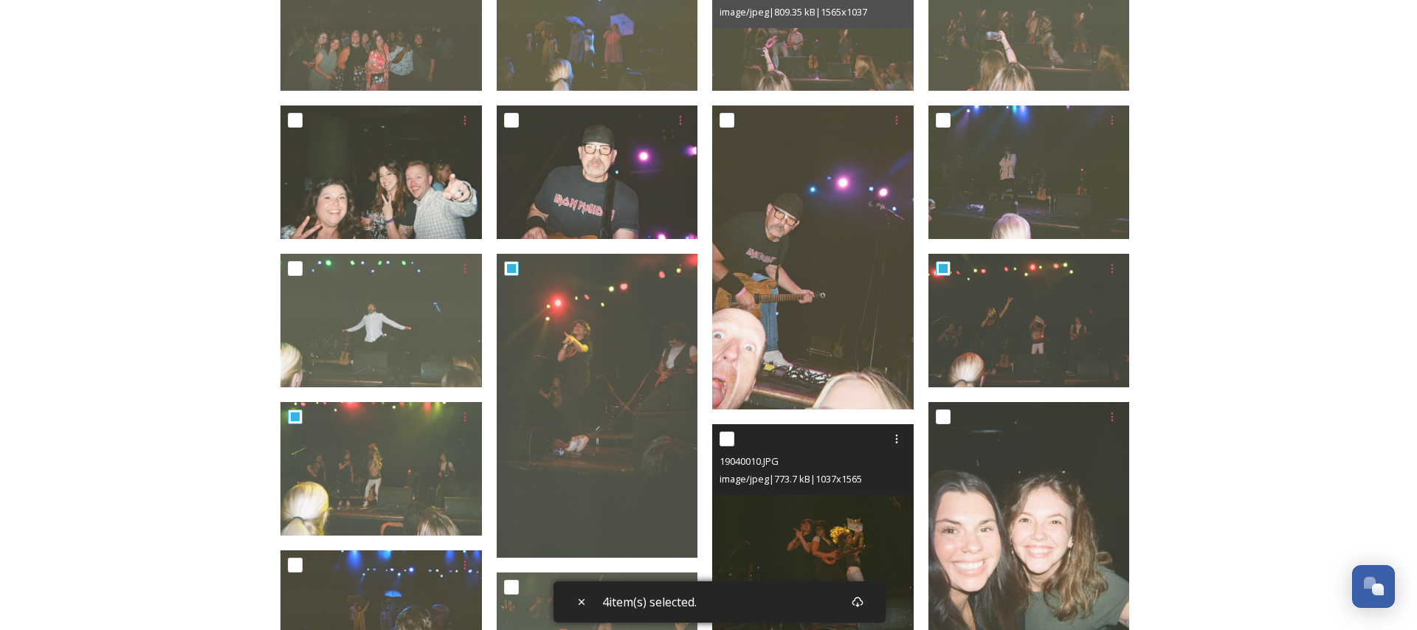
click at [737, 435] on div at bounding box center [815, 439] width 190 height 27
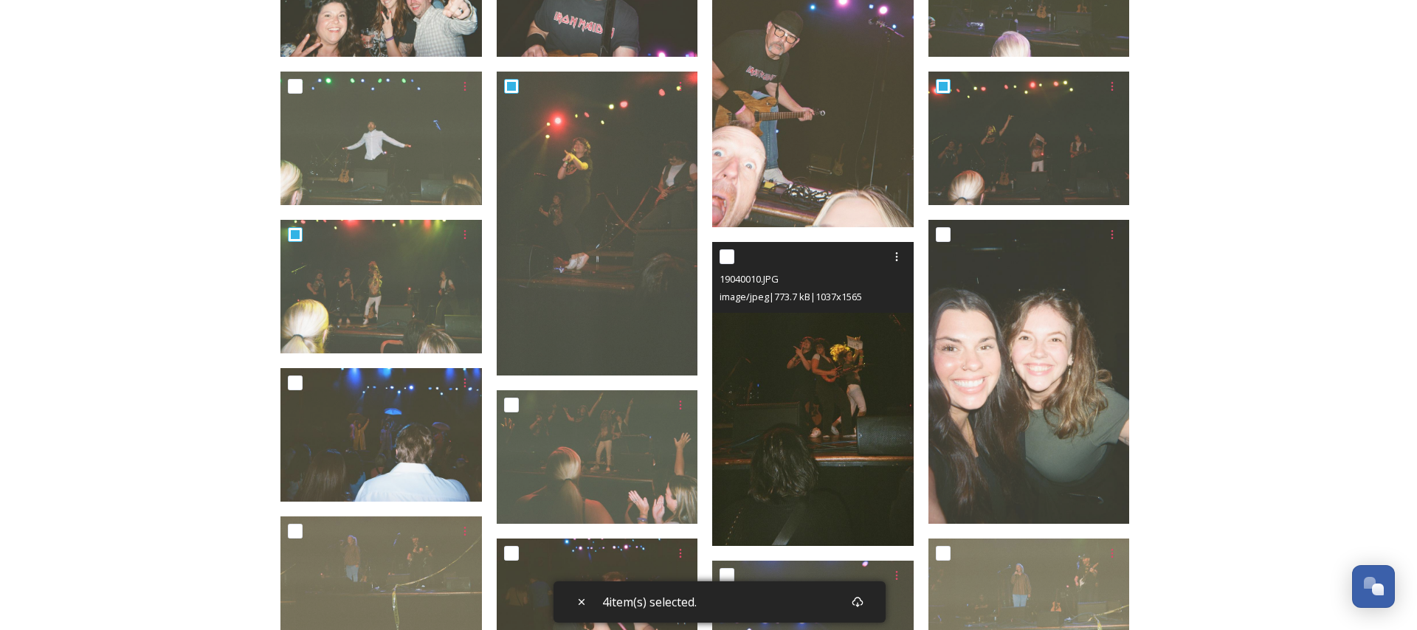
scroll to position [655, 0]
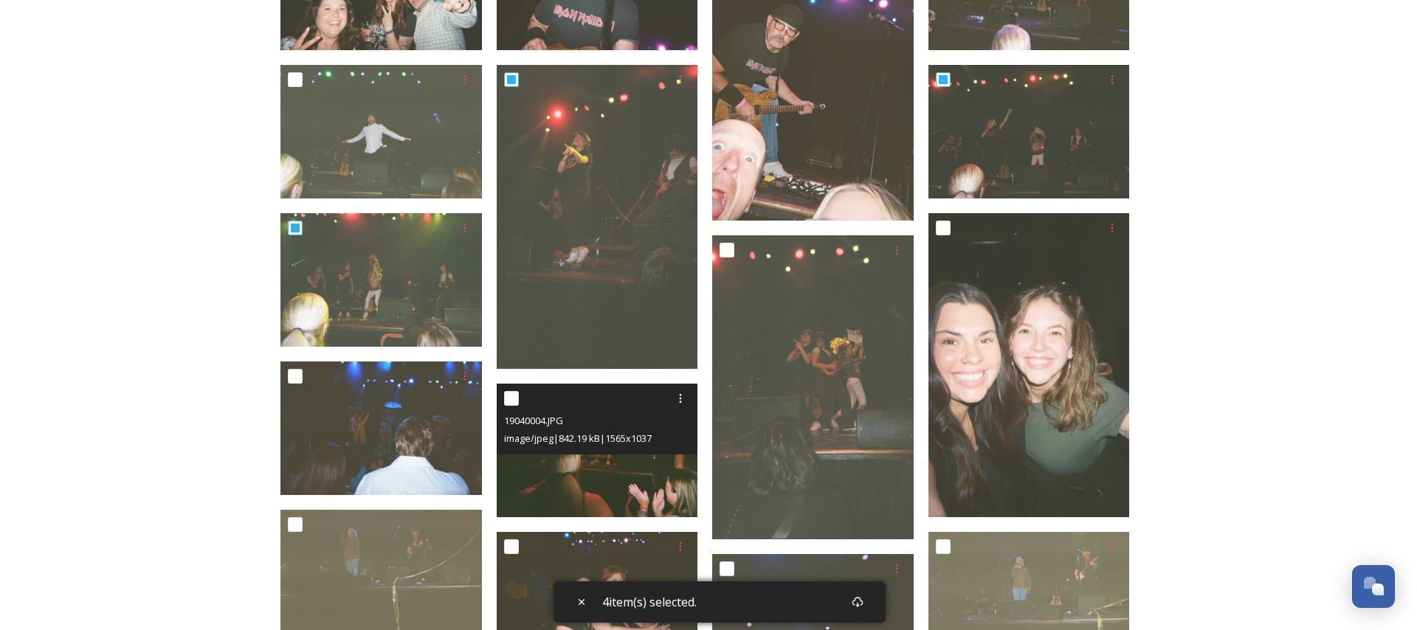
click at [618, 458] on img at bounding box center [597, 451] width 201 height 134
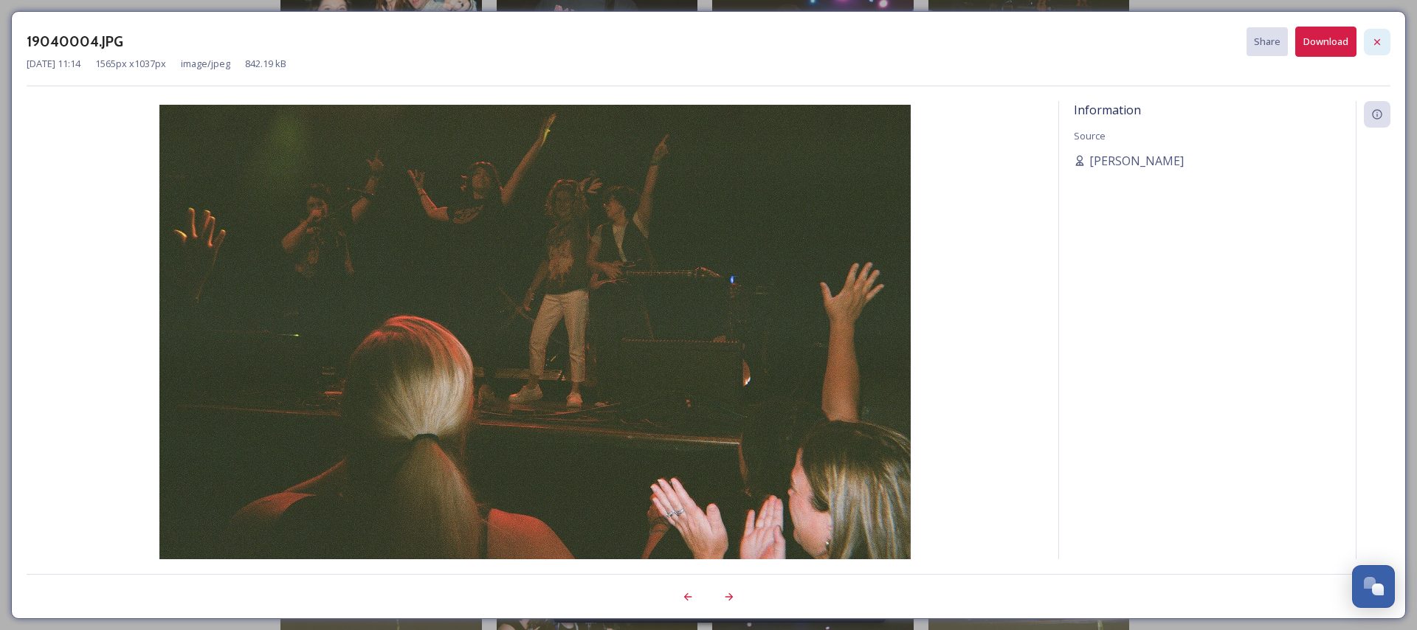
click at [1384, 40] on div at bounding box center [1377, 42] width 27 height 27
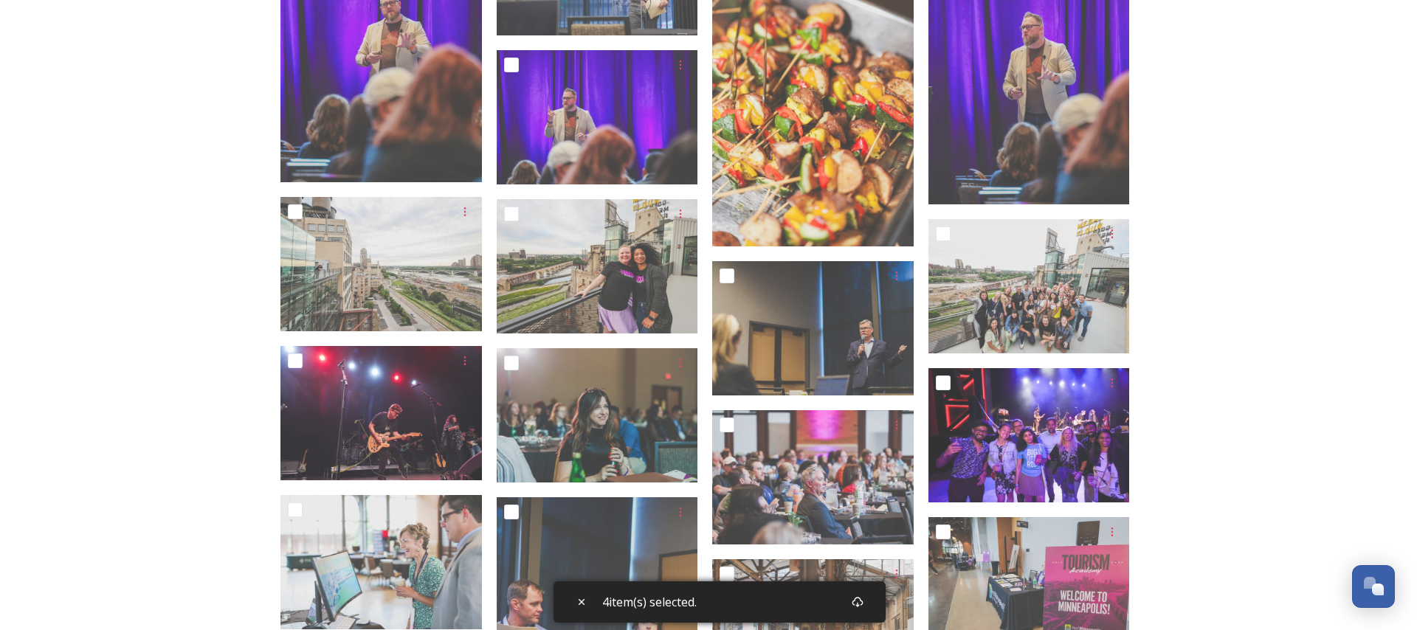
scroll to position [5404, 0]
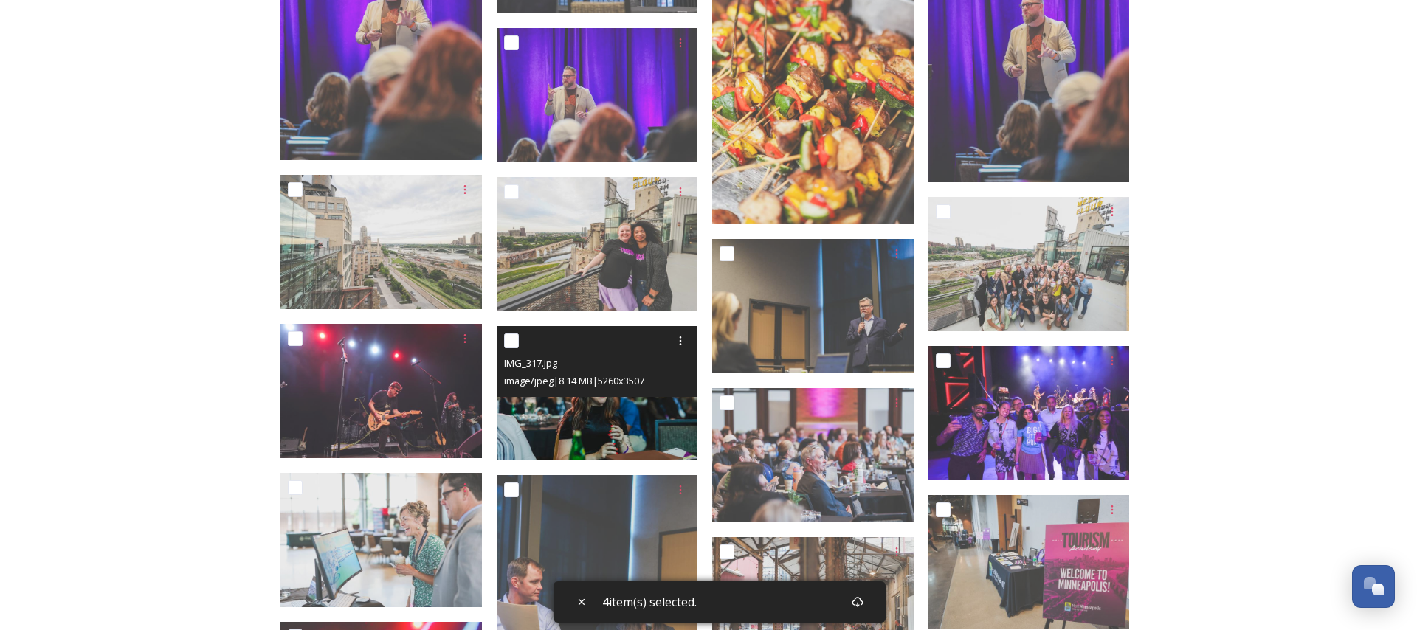
click at [522, 340] on div at bounding box center [599, 341] width 190 height 27
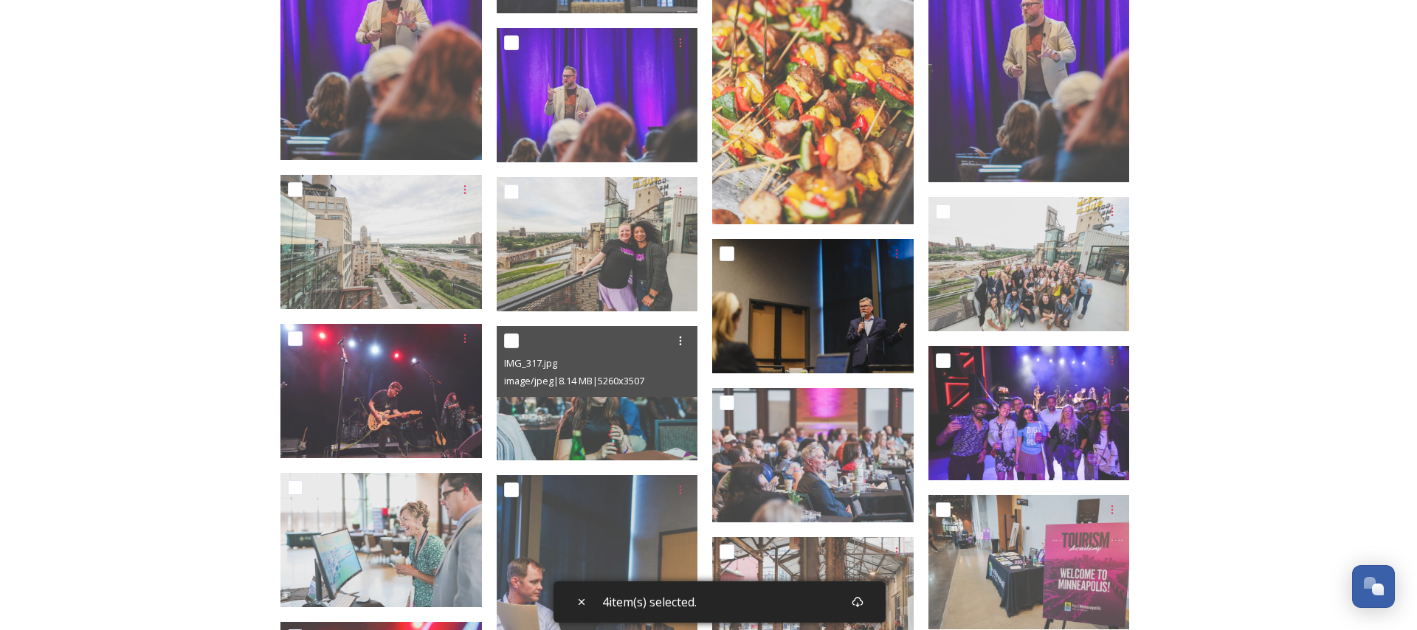
drag, startPoint x: 507, startPoint y: 341, endPoint x: 739, endPoint y: 363, distance: 233.5
click at [507, 341] on input "checkbox" at bounding box center [511, 341] width 15 height 15
checkbox input "true"
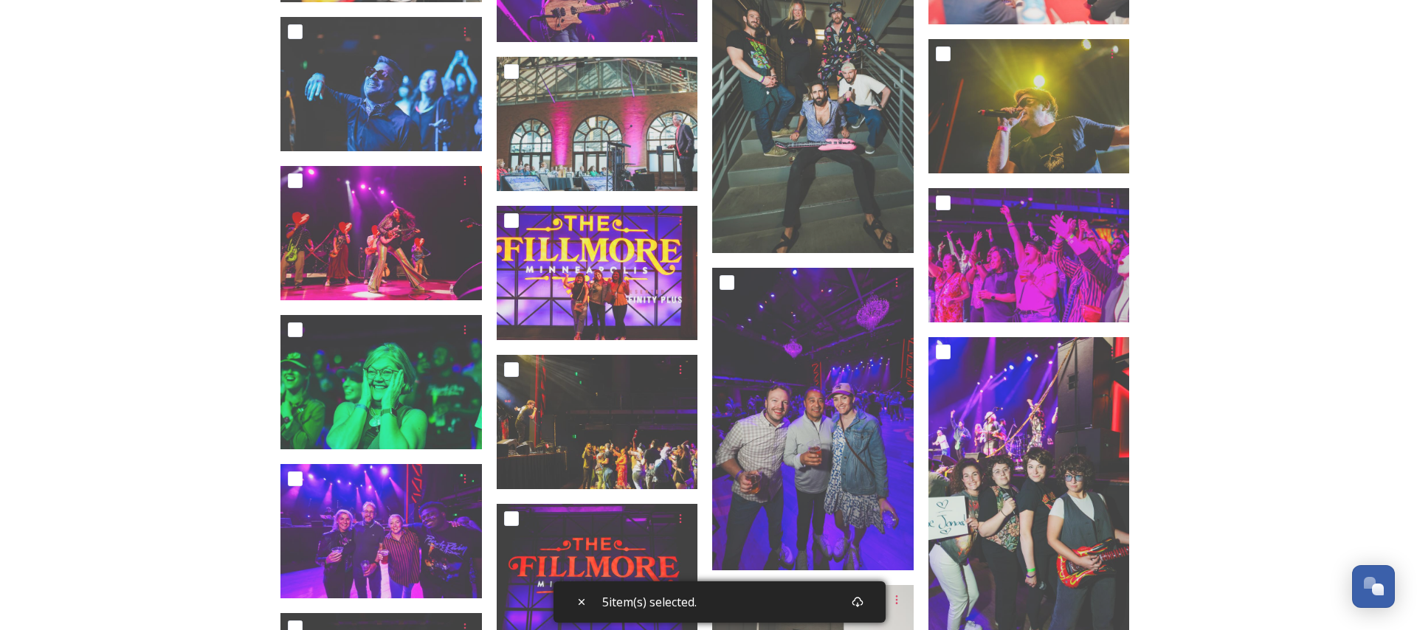
scroll to position [7062, 0]
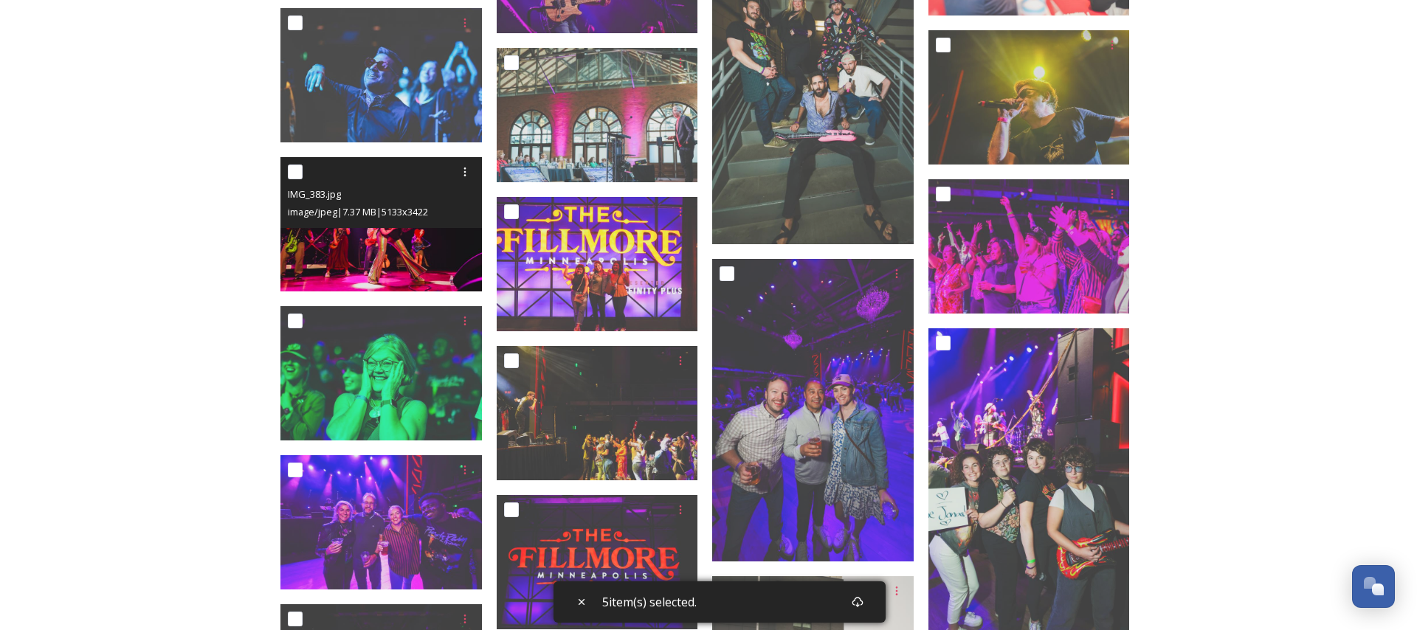
click at [291, 175] on input "checkbox" at bounding box center [295, 172] width 15 height 15
checkbox input "true"
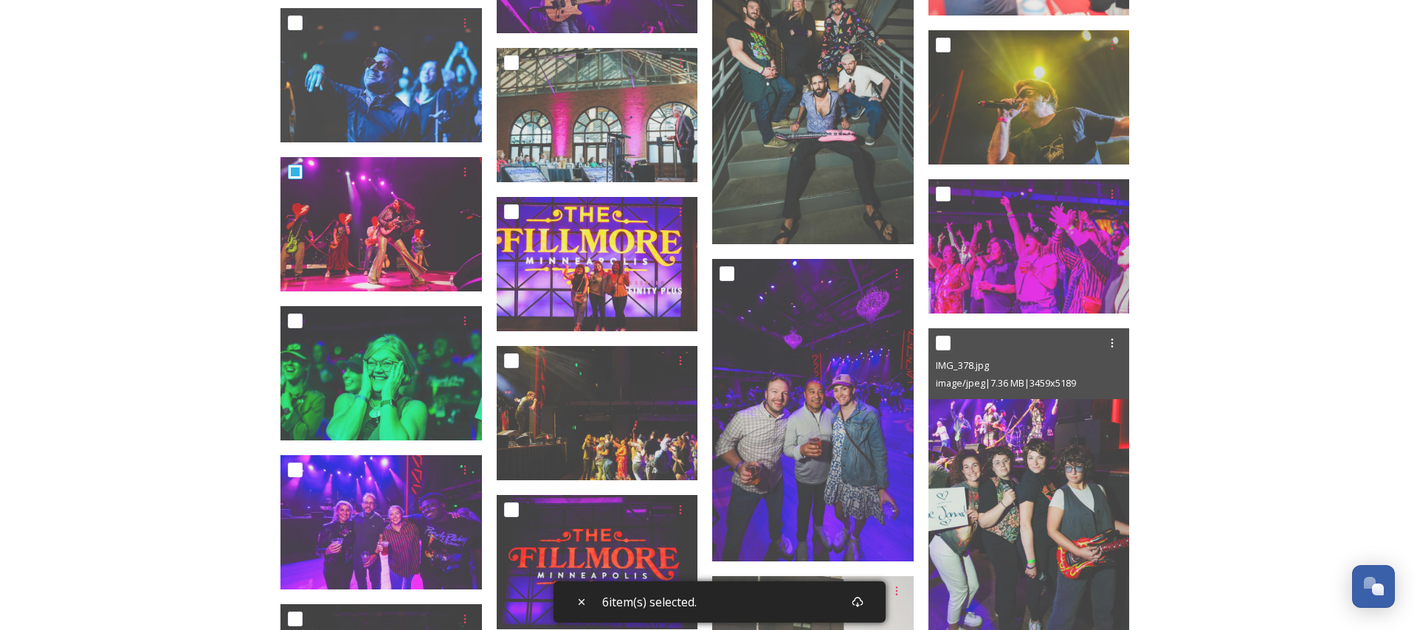
drag, startPoint x: 951, startPoint y: 345, endPoint x: 1147, endPoint y: 378, distance: 199.1
click at [950, 345] on div at bounding box center [1031, 343] width 190 height 27
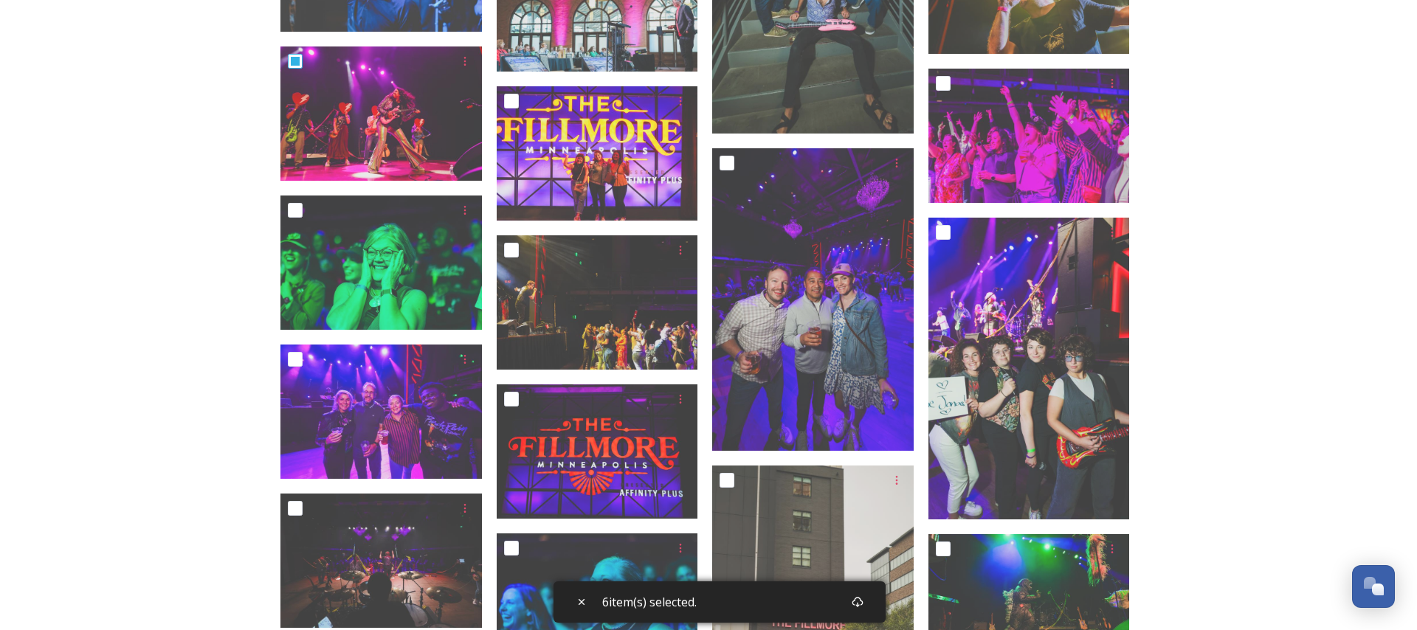
scroll to position [7191, 0]
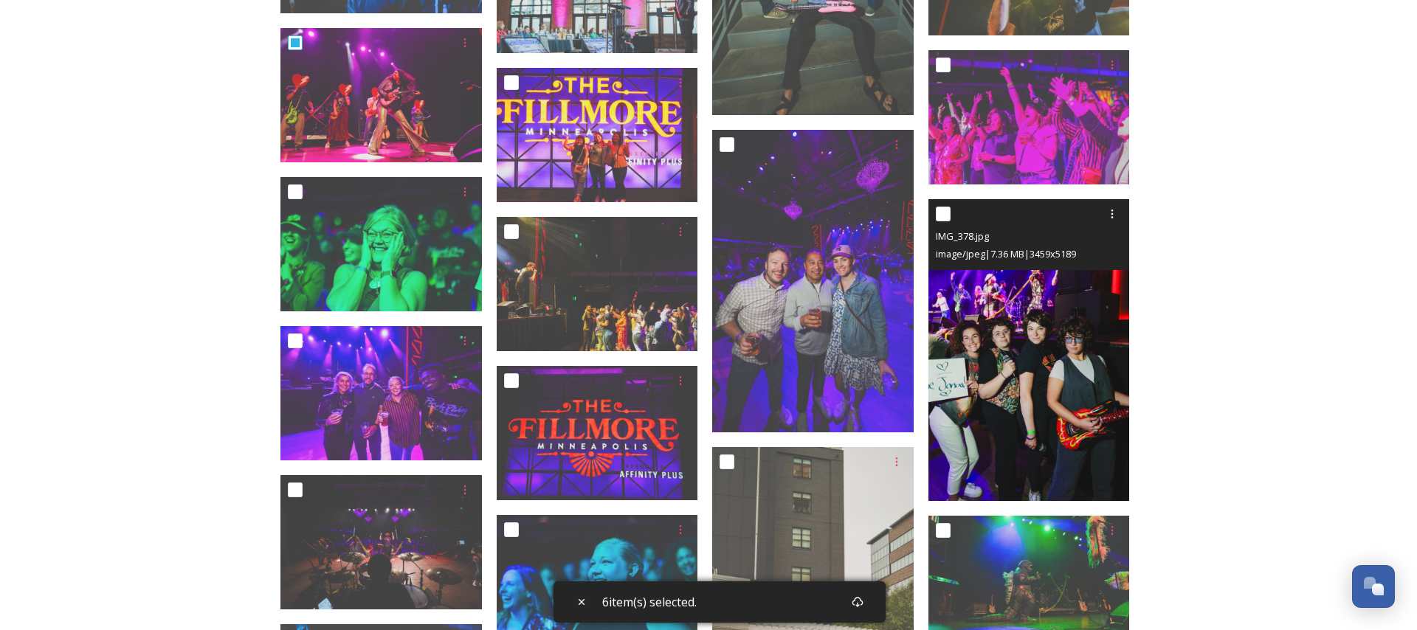
click at [944, 212] on input "checkbox" at bounding box center [943, 214] width 15 height 15
checkbox input "true"
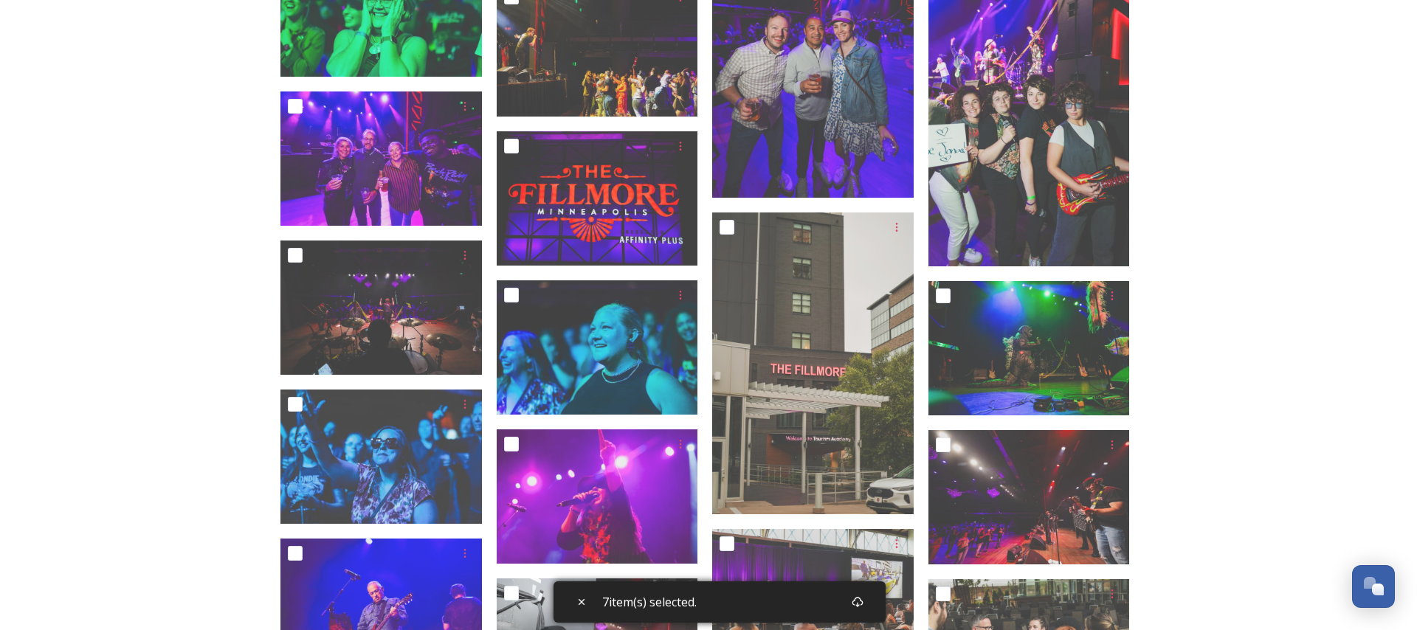
scroll to position [7430, 0]
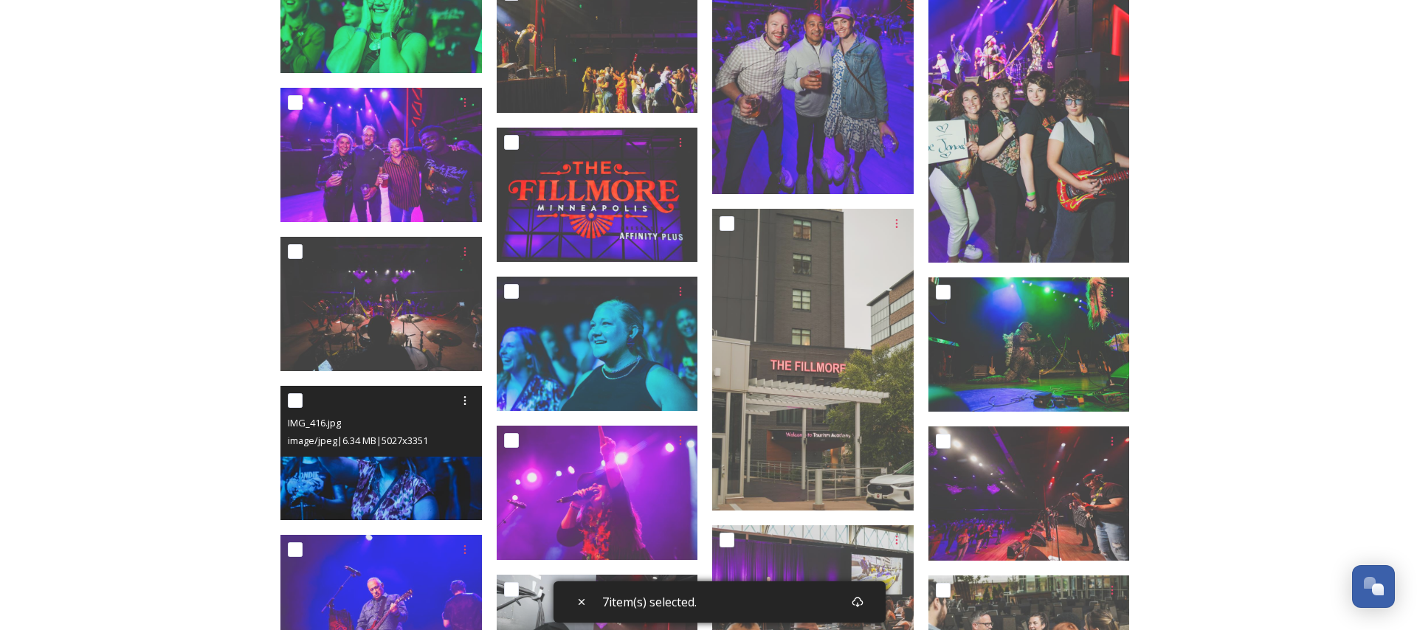
click at [300, 401] on input "checkbox" at bounding box center [295, 400] width 15 height 15
checkbox input "true"
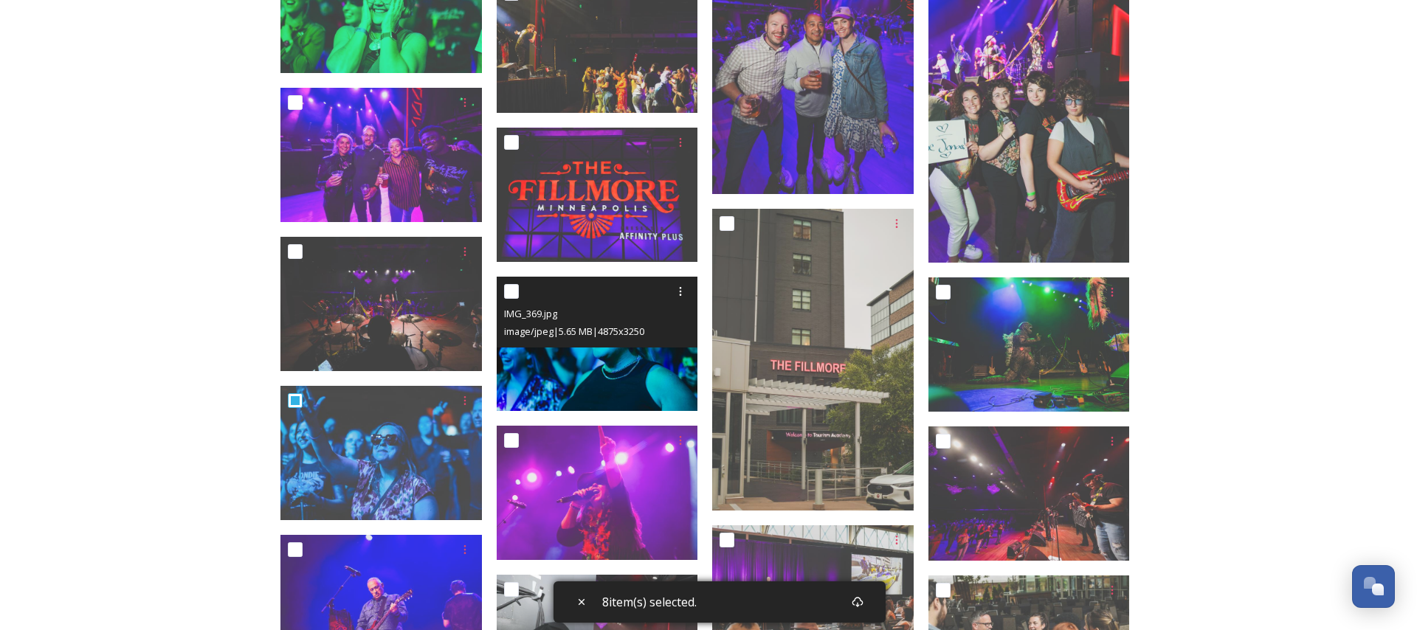
click at [511, 287] on input "checkbox" at bounding box center [511, 291] width 15 height 15
checkbox input "true"
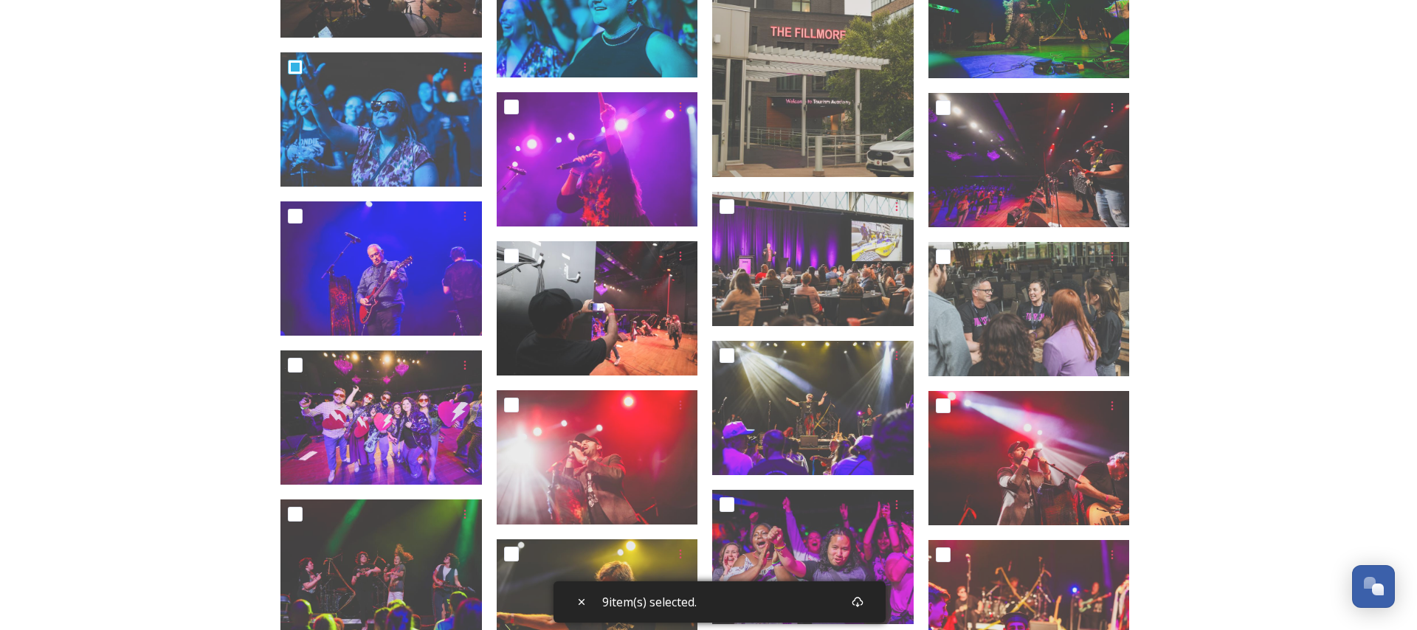
scroll to position [7765, 0]
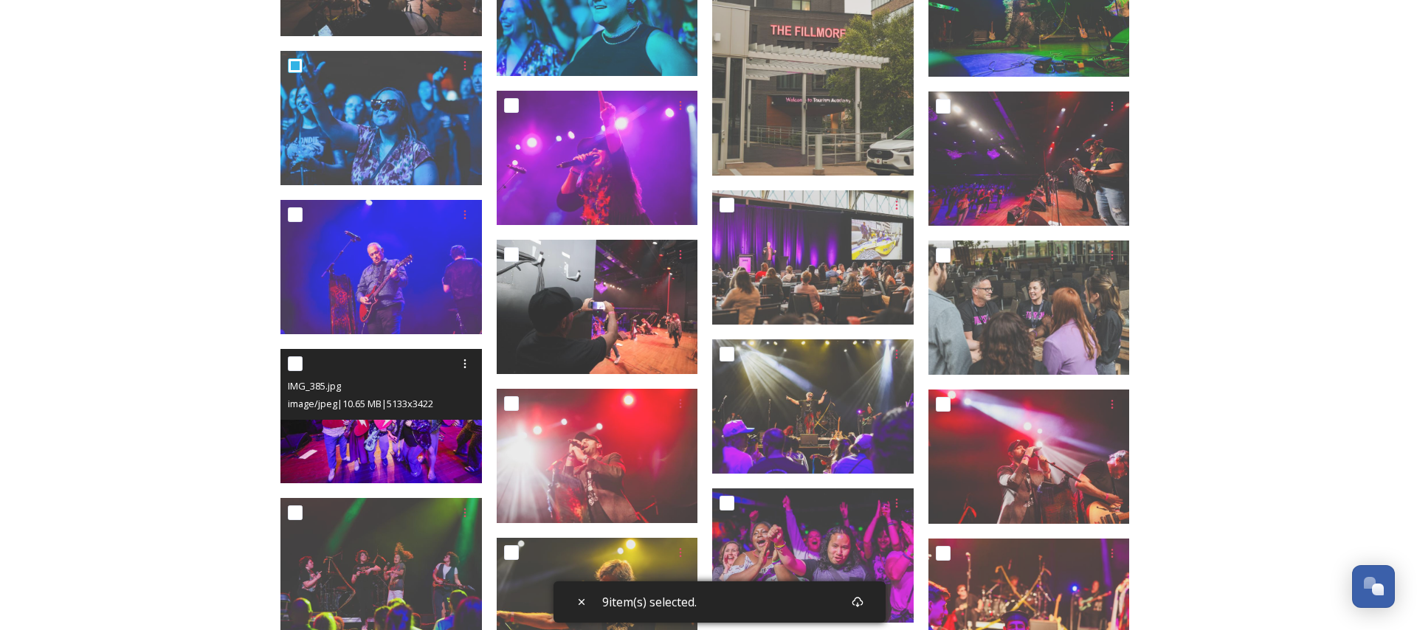
click at [297, 362] on input "checkbox" at bounding box center [295, 363] width 15 height 15
checkbox input "true"
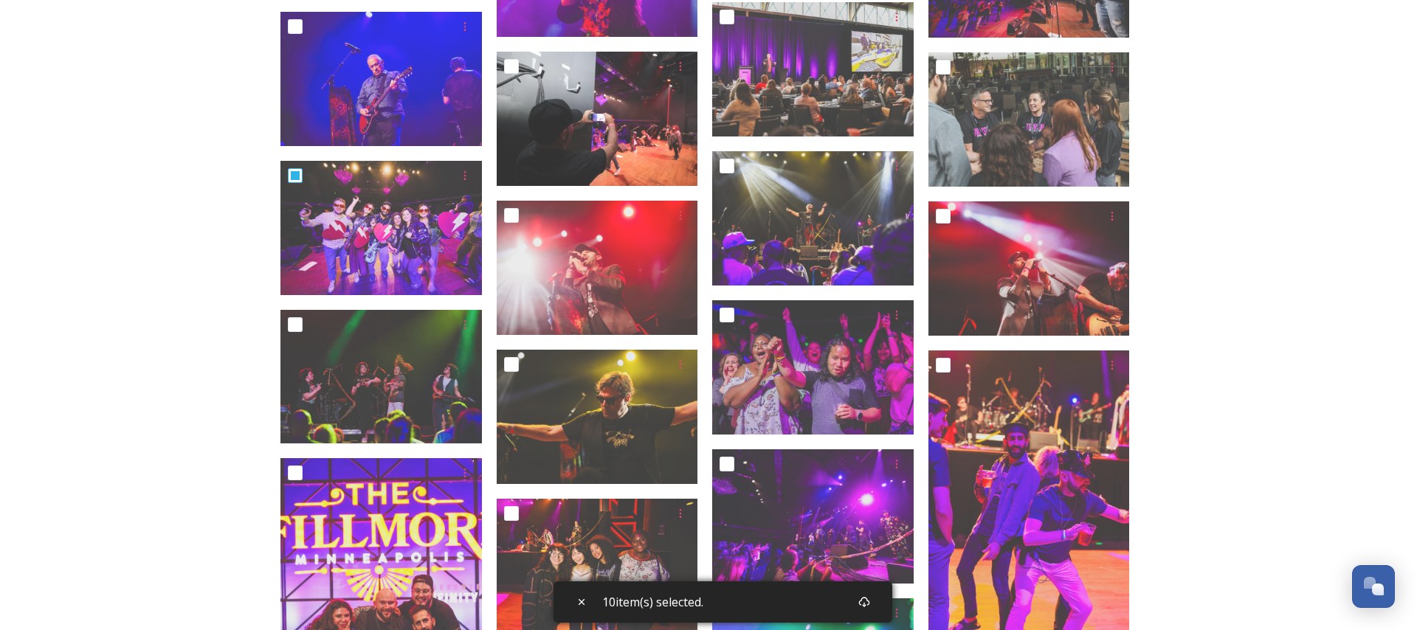
scroll to position [7969, 0]
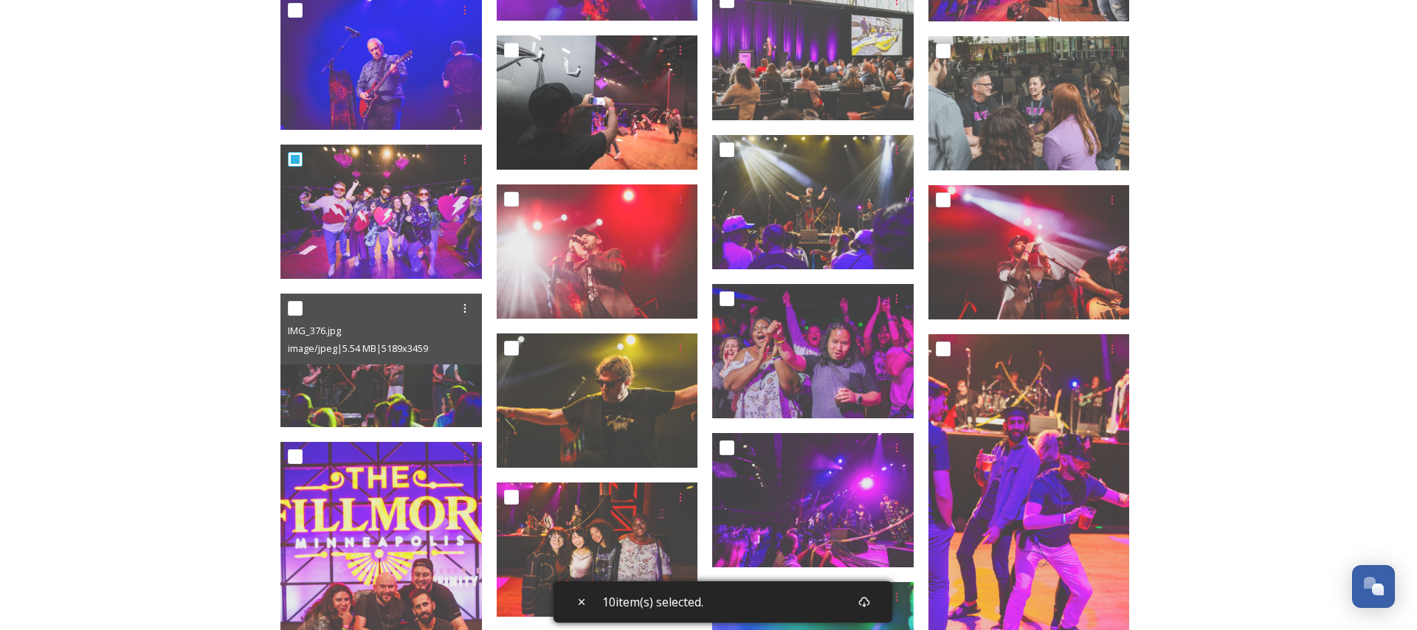
drag, startPoint x: 299, startPoint y: 308, endPoint x: 210, endPoint y: 348, distance: 97.8
click at [299, 308] on input "checkbox" at bounding box center [295, 308] width 15 height 15
checkbox input "true"
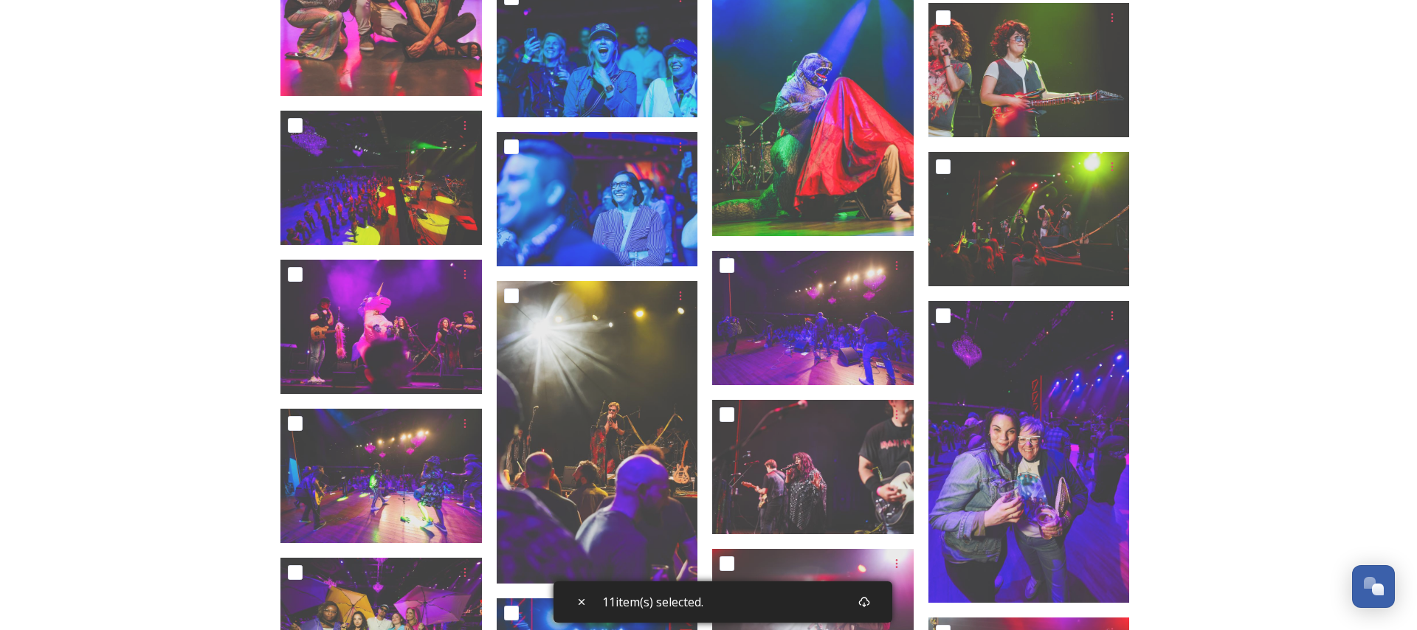
scroll to position [8621, 0]
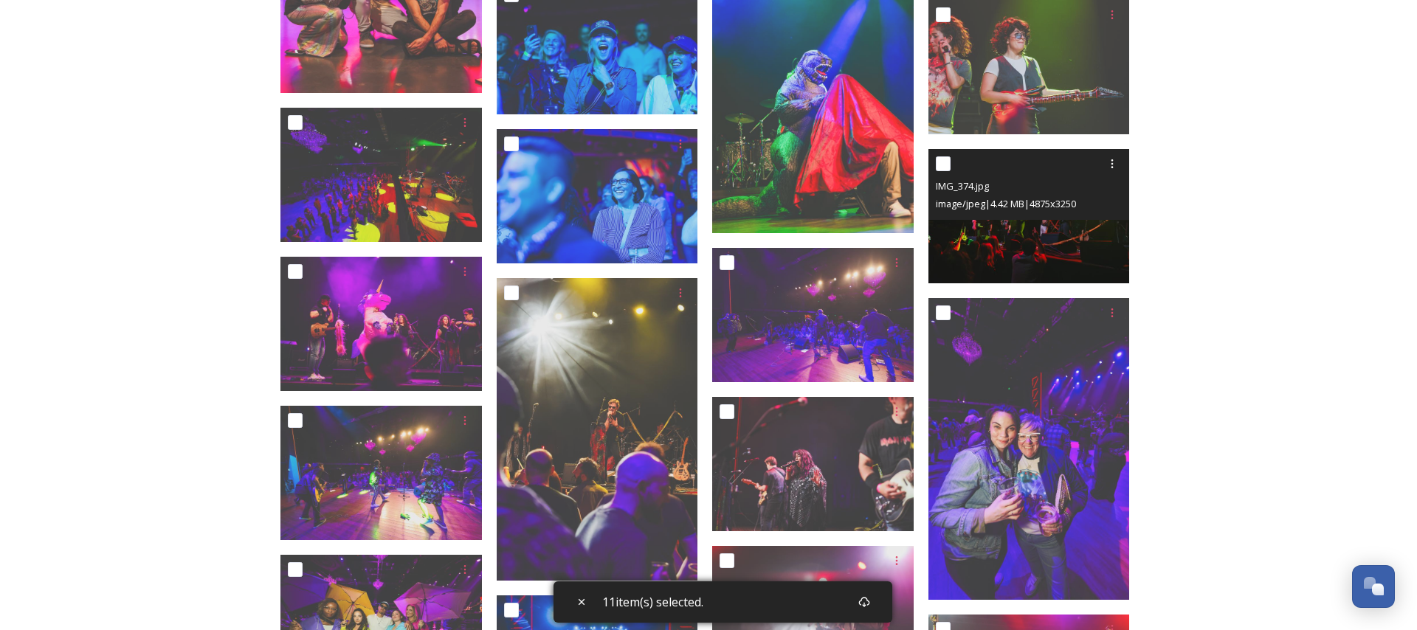
click at [948, 160] on input "checkbox" at bounding box center [943, 163] width 15 height 15
checkbox input "true"
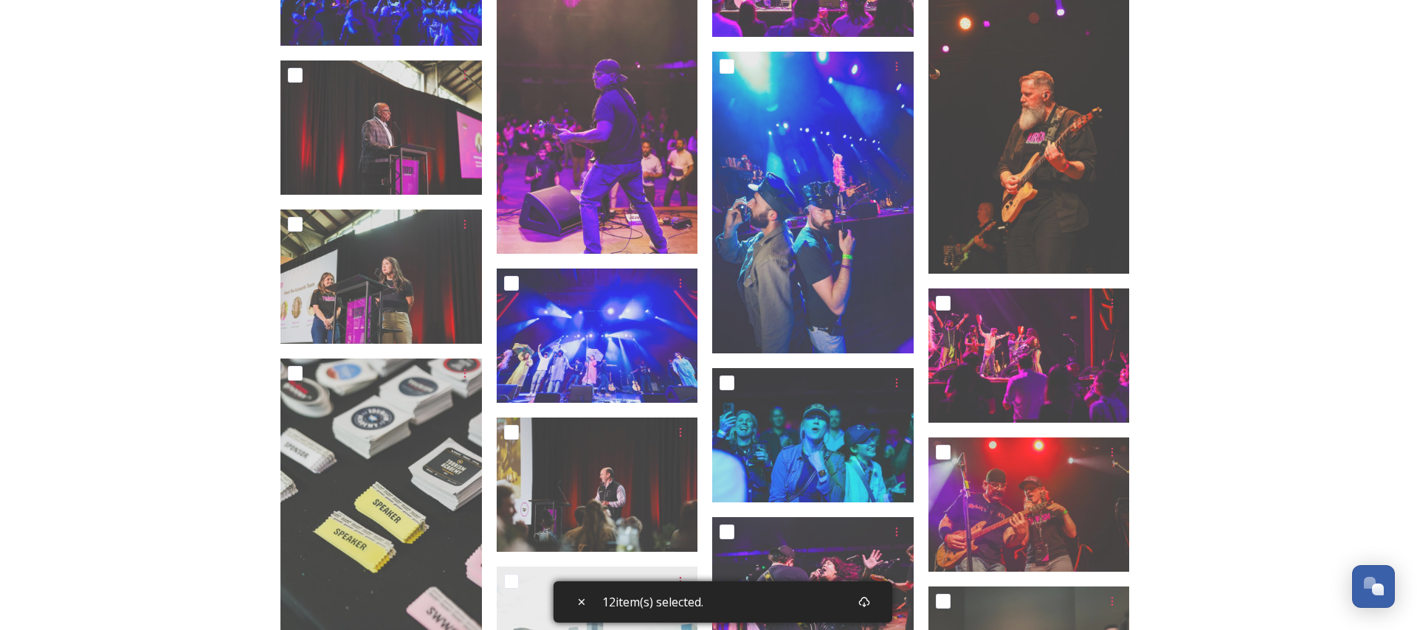
scroll to position [9414, 0]
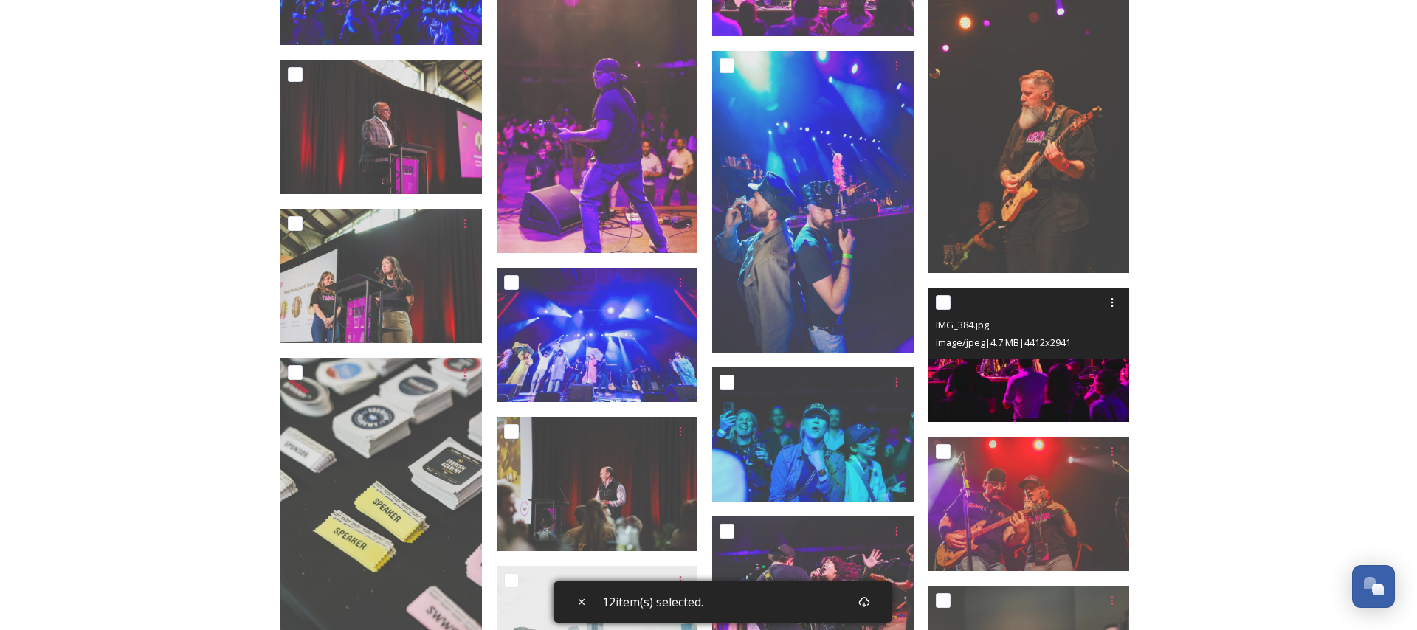
drag, startPoint x: 945, startPoint y: 307, endPoint x: 1112, endPoint y: 331, distance: 169.2
click at [945, 307] on input "checkbox" at bounding box center [943, 302] width 15 height 15
checkbox input "true"
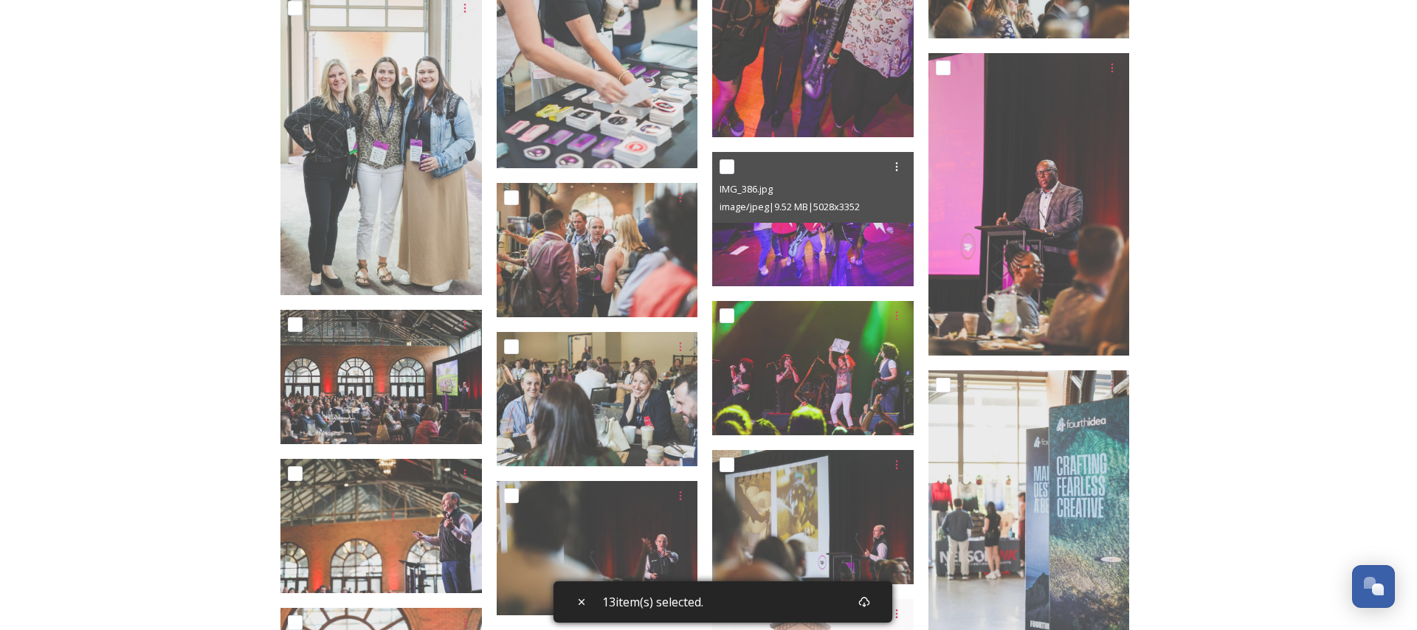
scroll to position [10566, 0]
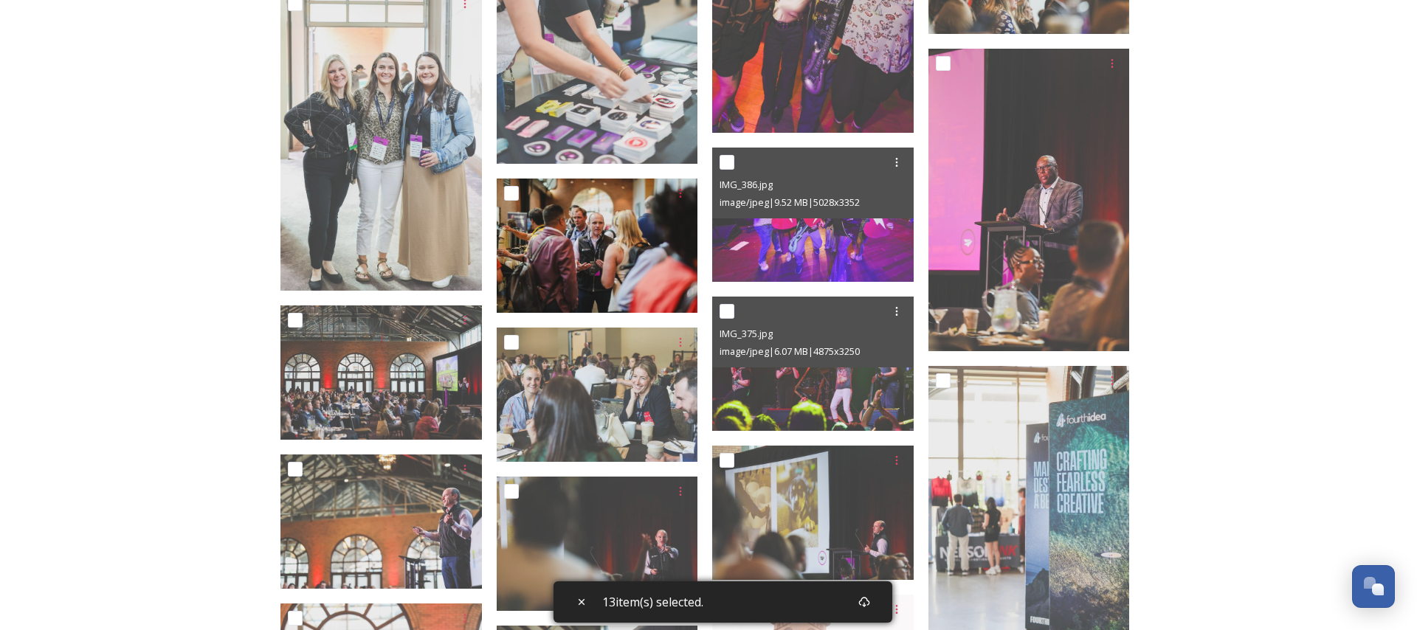
drag, startPoint x: 724, startPoint y: 311, endPoint x: 653, endPoint y: 308, distance: 70.9
click at [724, 311] on input "checkbox" at bounding box center [727, 311] width 15 height 15
checkbox input "true"
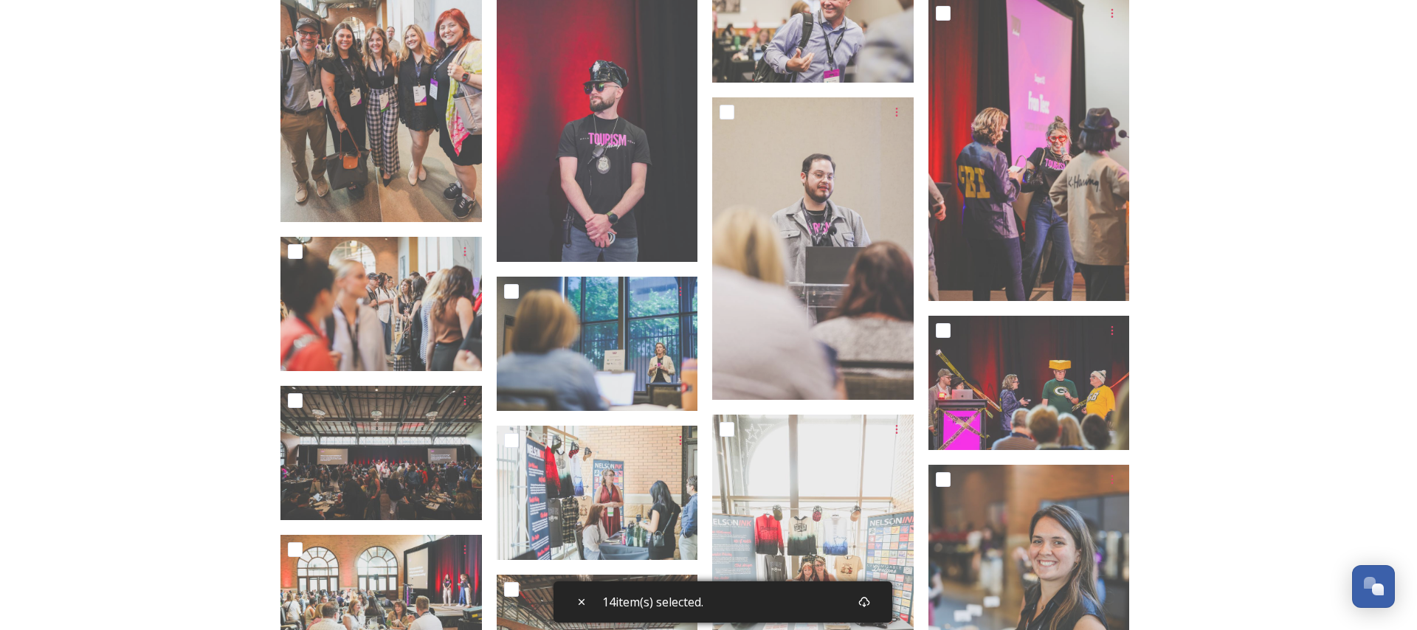
scroll to position [13526, 0]
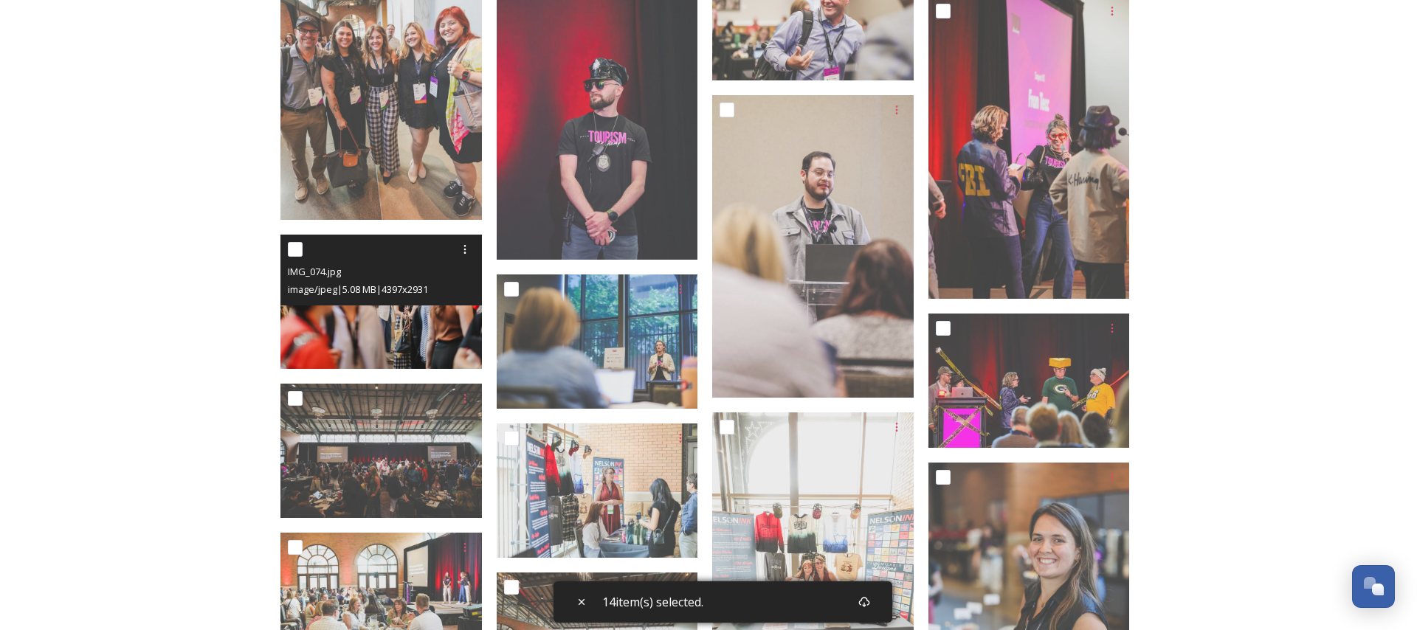
click at [416, 340] on img at bounding box center [380, 302] width 201 height 134
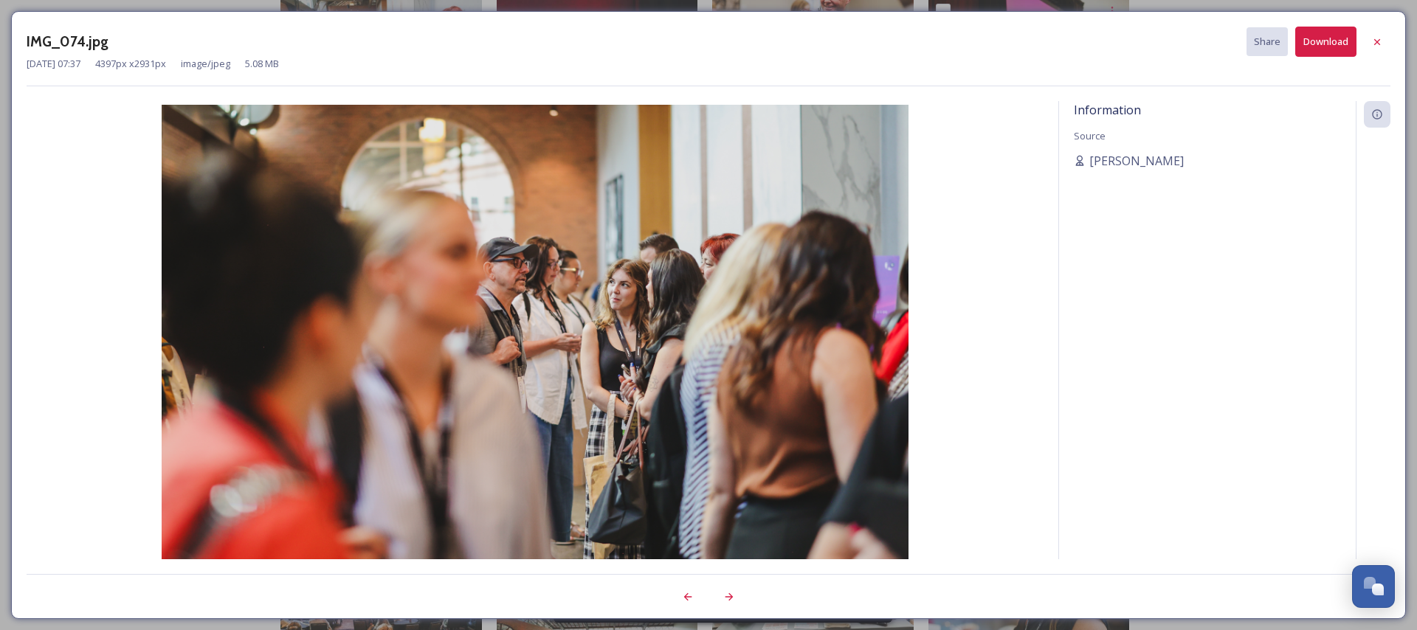
click at [1380, 41] on icon at bounding box center [1377, 42] width 12 height 12
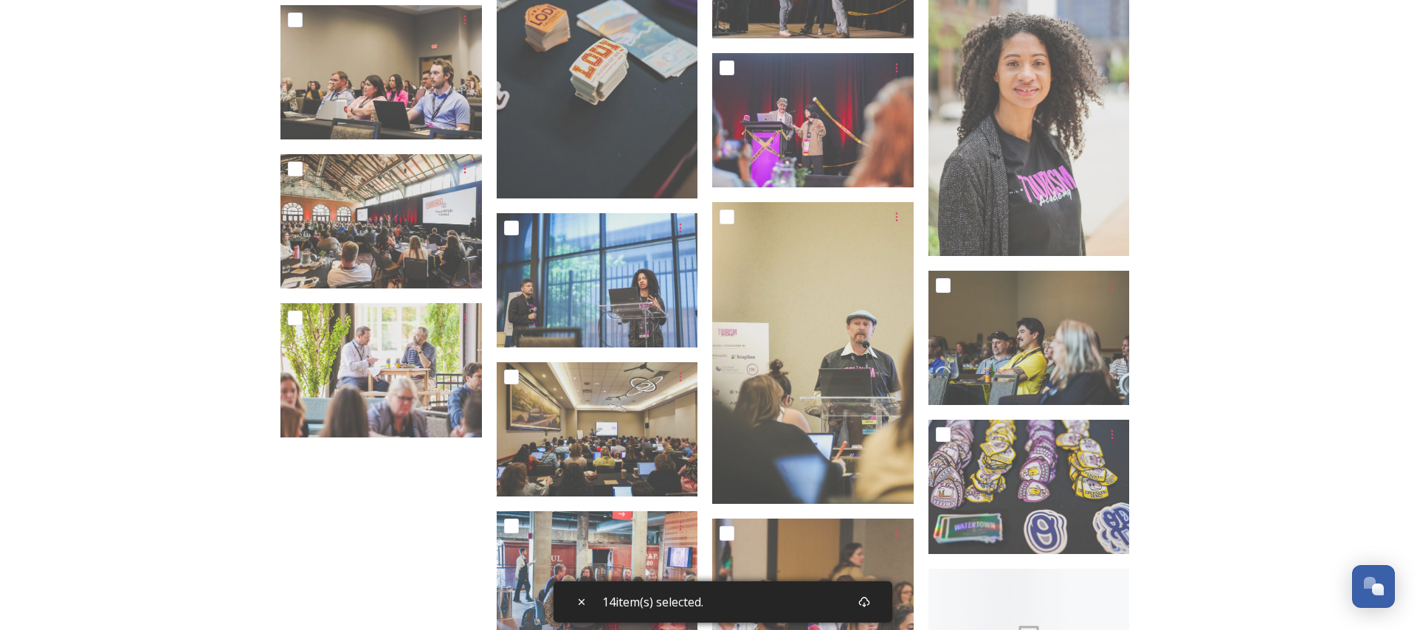
scroll to position [15164, 0]
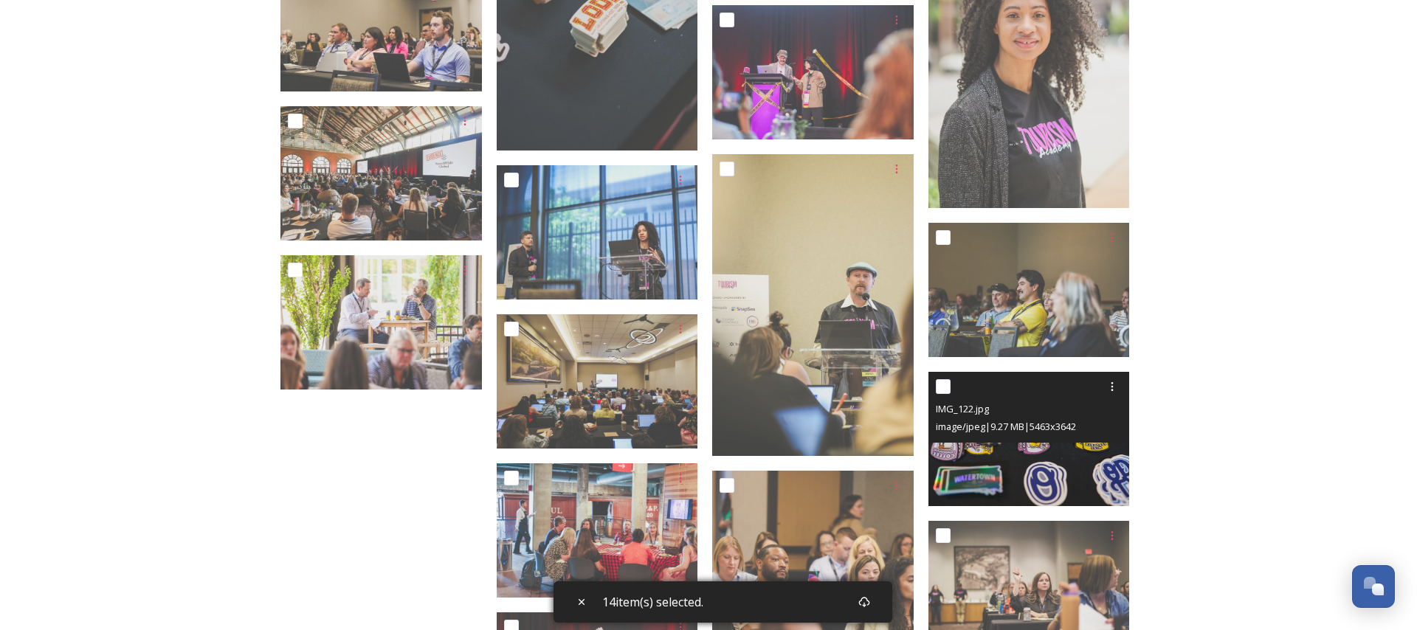
click at [943, 385] on input "checkbox" at bounding box center [943, 386] width 15 height 15
checkbox input "true"
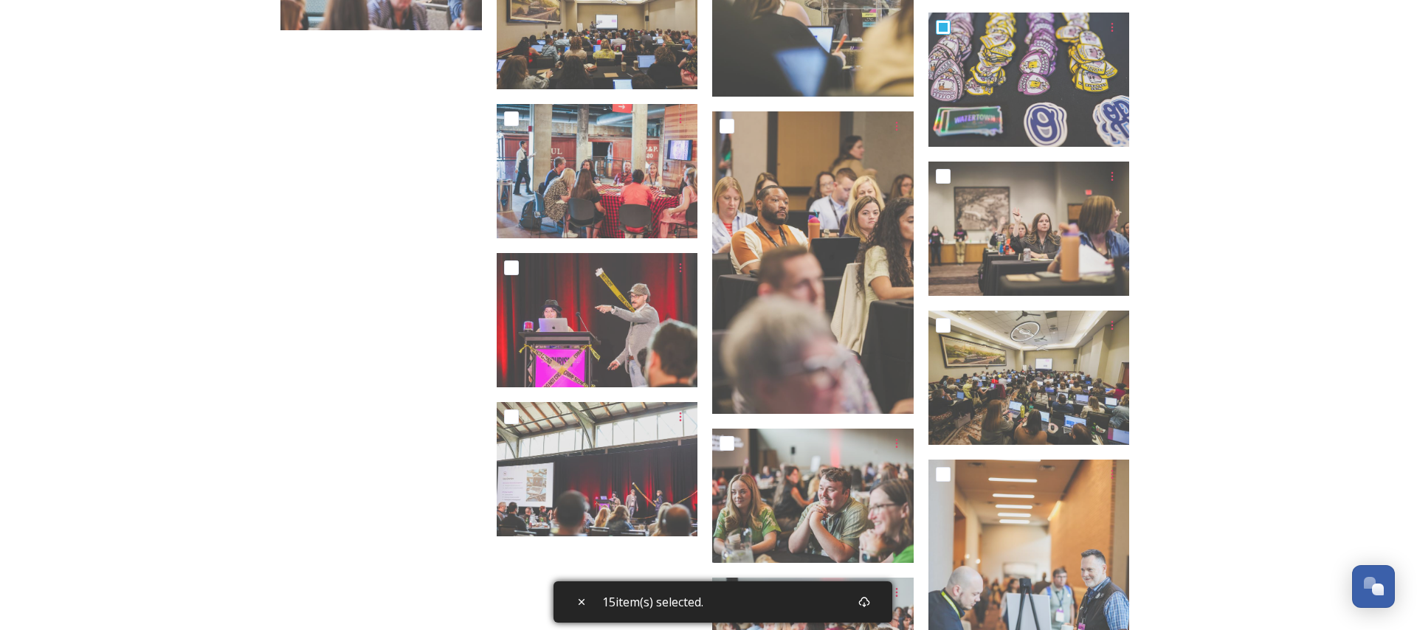
scroll to position [15500, 0]
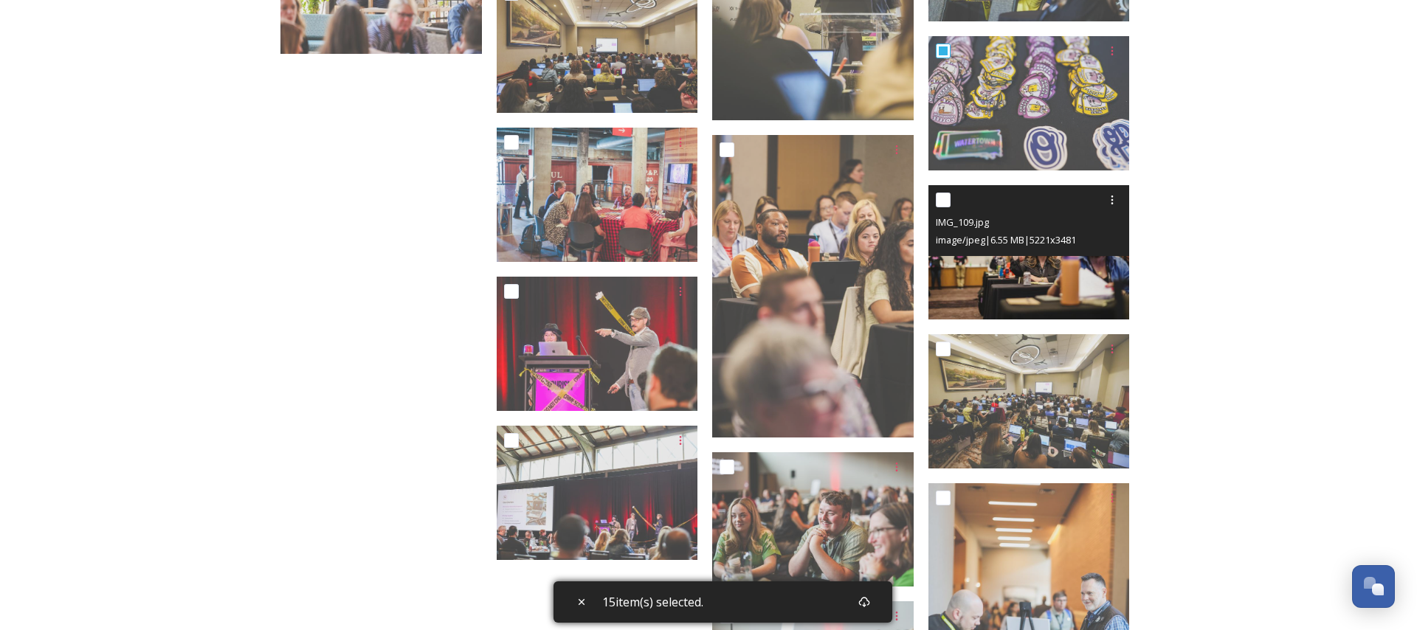
click at [942, 195] on input "checkbox" at bounding box center [943, 200] width 15 height 15
checkbox input "true"
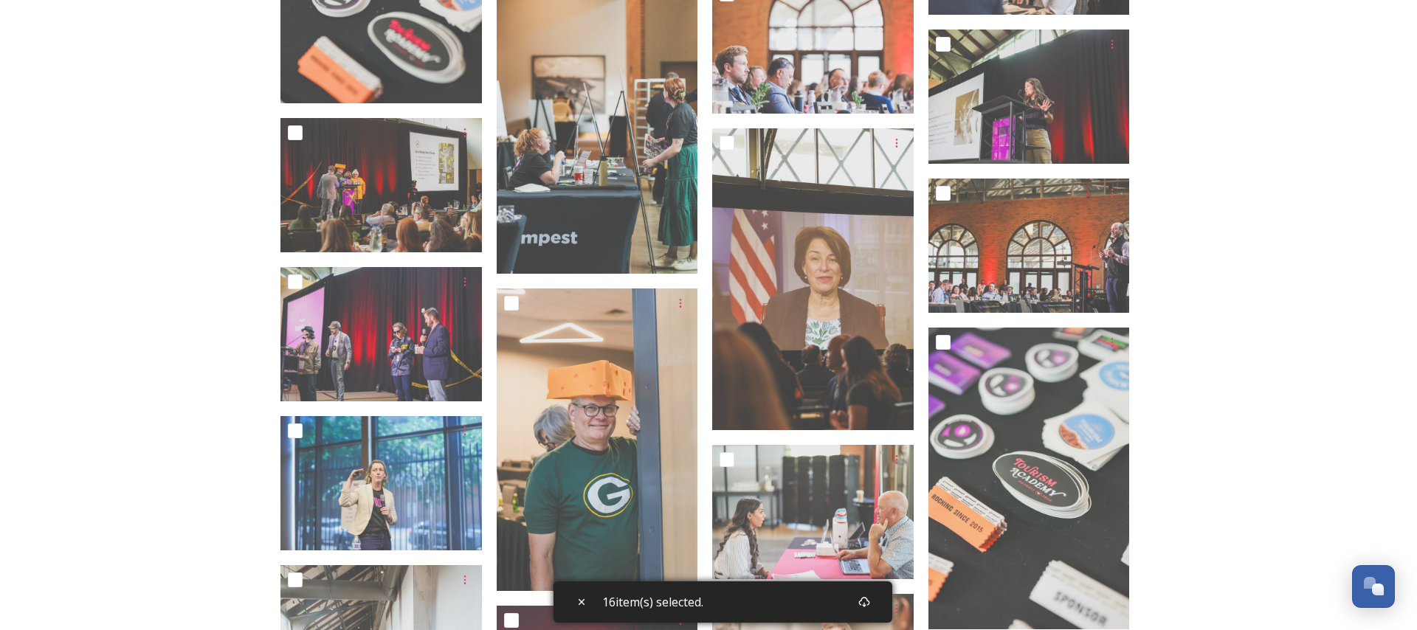
scroll to position [12878, 0]
click at [869, 608] on div "Download" at bounding box center [864, 602] width 27 height 27
click at [840, 599] on div "Download" at bounding box center [821, 602] width 46 height 16
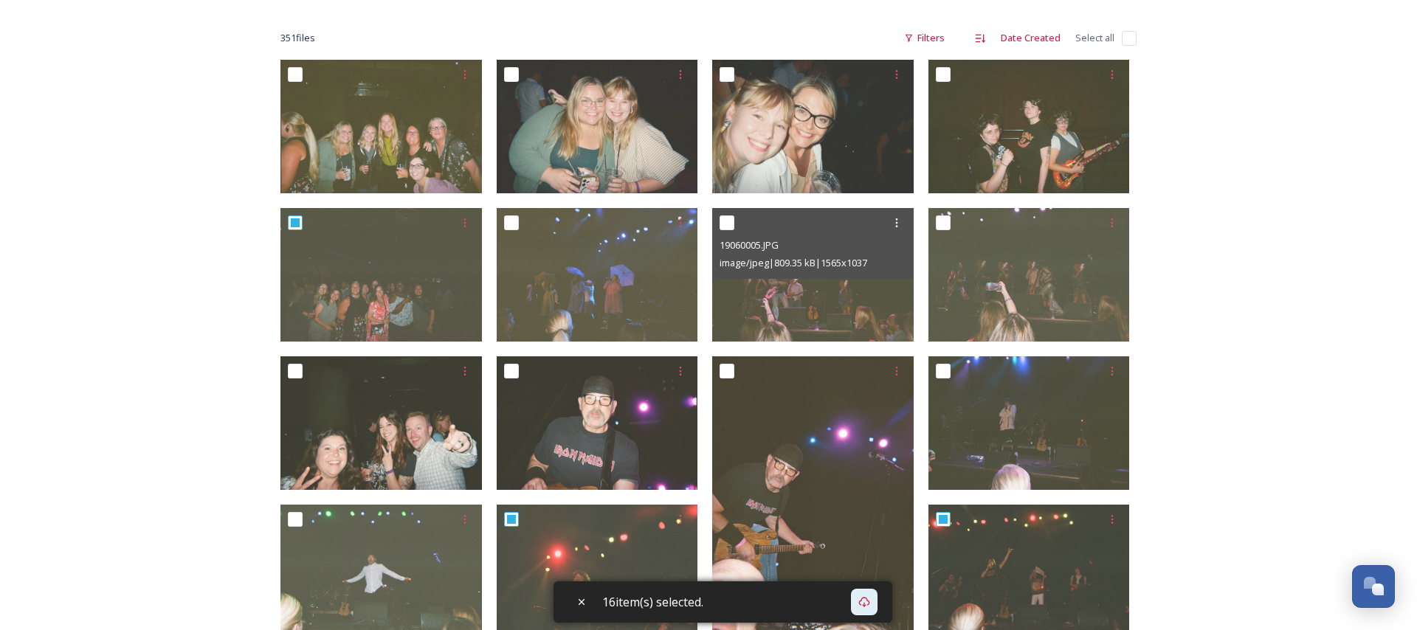
scroll to position [213, 0]
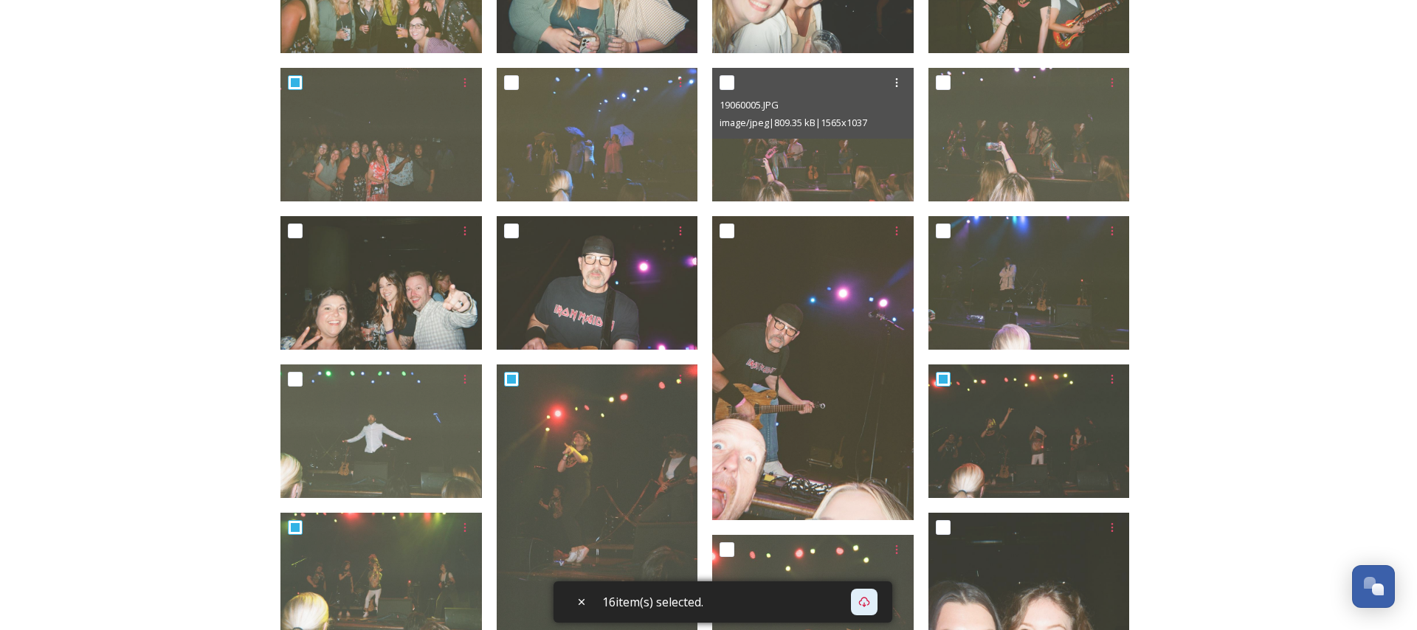
scroll to position [354, 0]
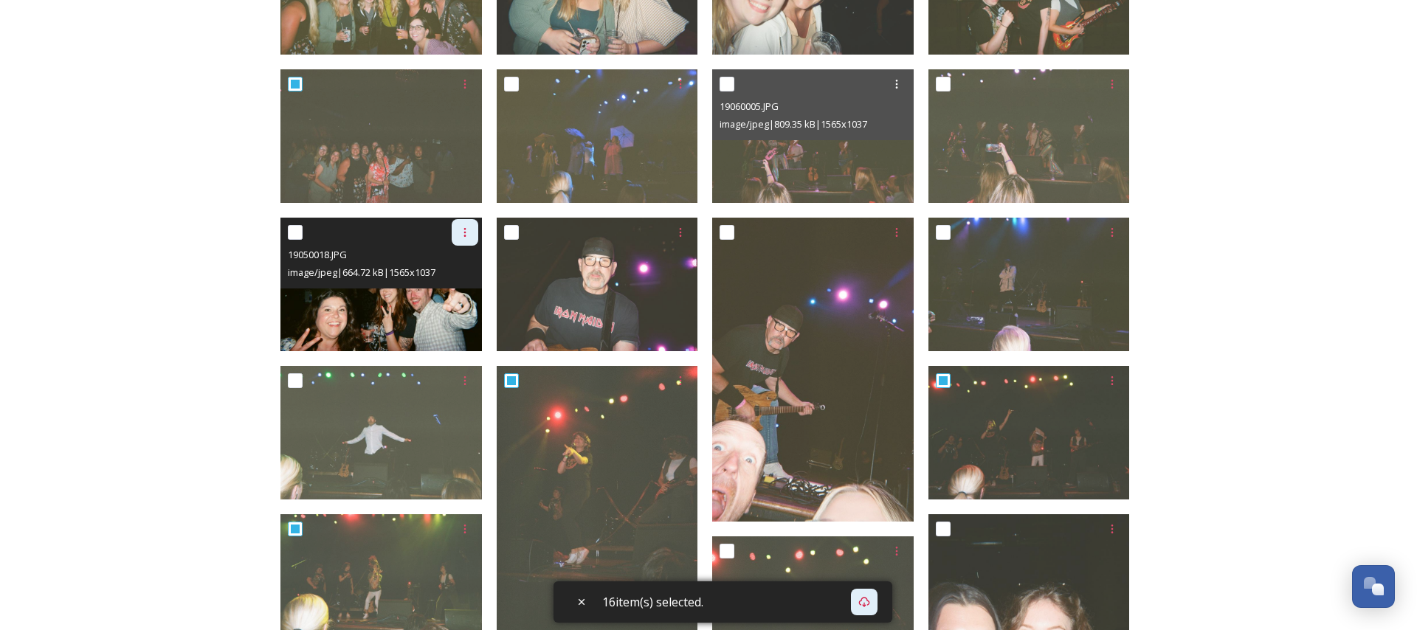
click at [472, 232] on div at bounding box center [465, 232] width 27 height 27
drag, startPoint x: 467, startPoint y: 287, endPoint x: 316, endPoint y: 317, distance: 154.3
click at [467, 287] on span "Download" at bounding box center [447, 293] width 45 height 14
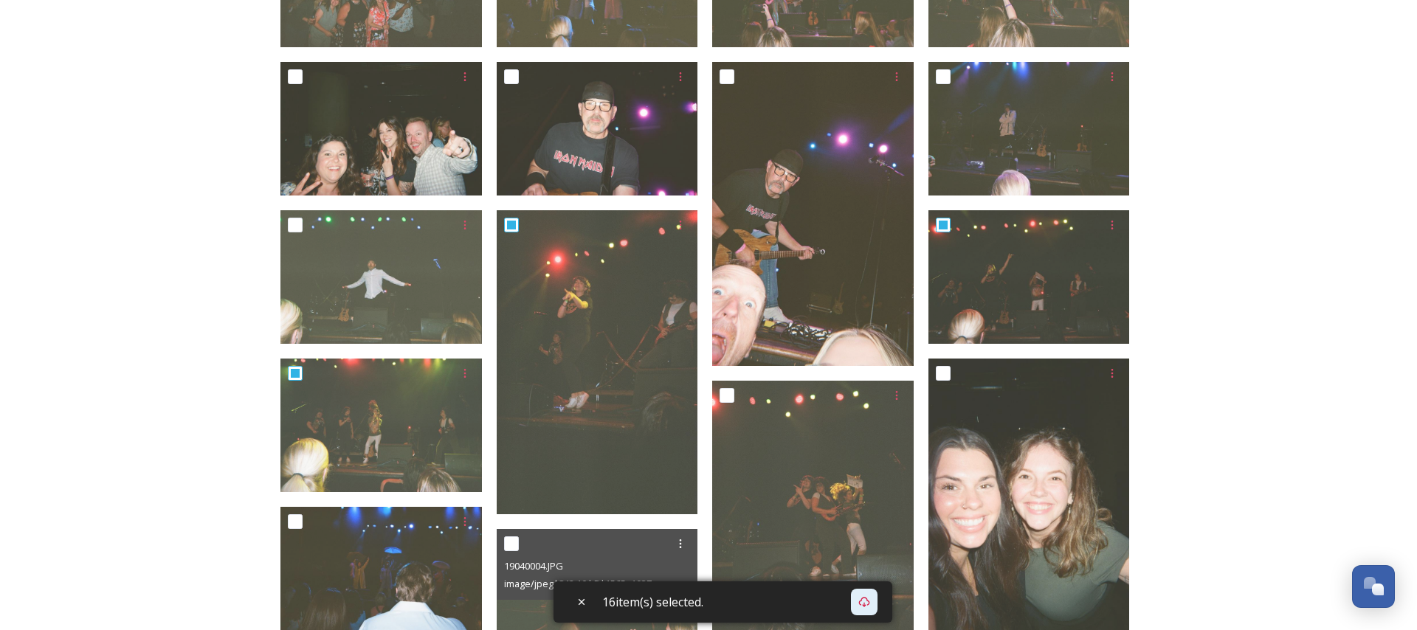
scroll to position [512, 0]
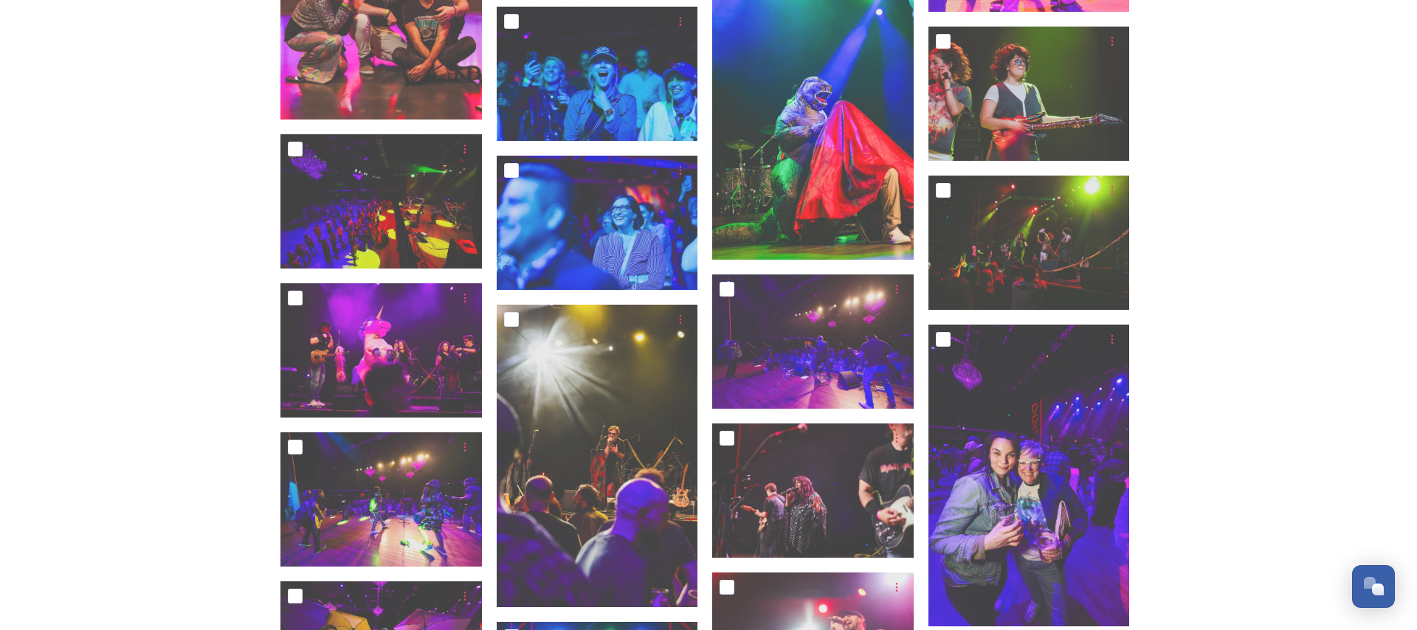
scroll to position [8592, 0]
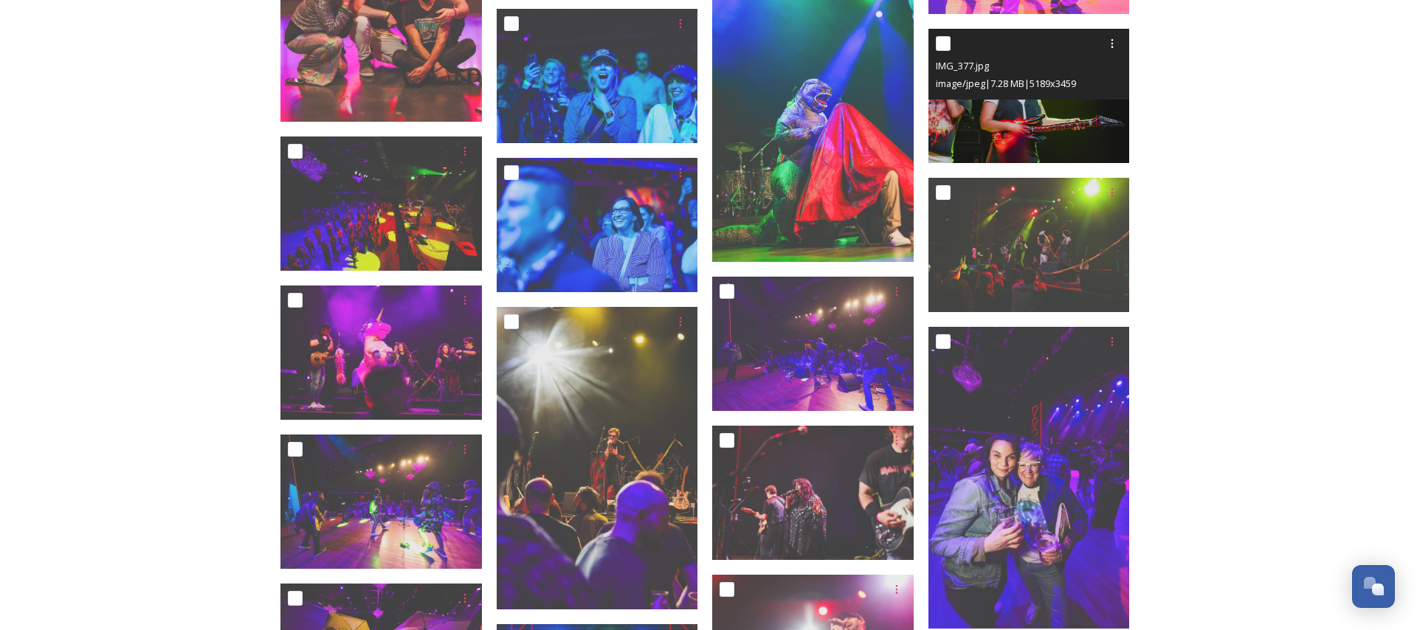
click at [1066, 97] on div "IMG_377.jpg image/jpeg | 7.28 MB | 5189 x 3459" at bounding box center [1028, 64] width 201 height 71
click at [1061, 131] on img at bounding box center [1028, 96] width 201 height 134
